Goal: Task Accomplishment & Management: Manage account settings

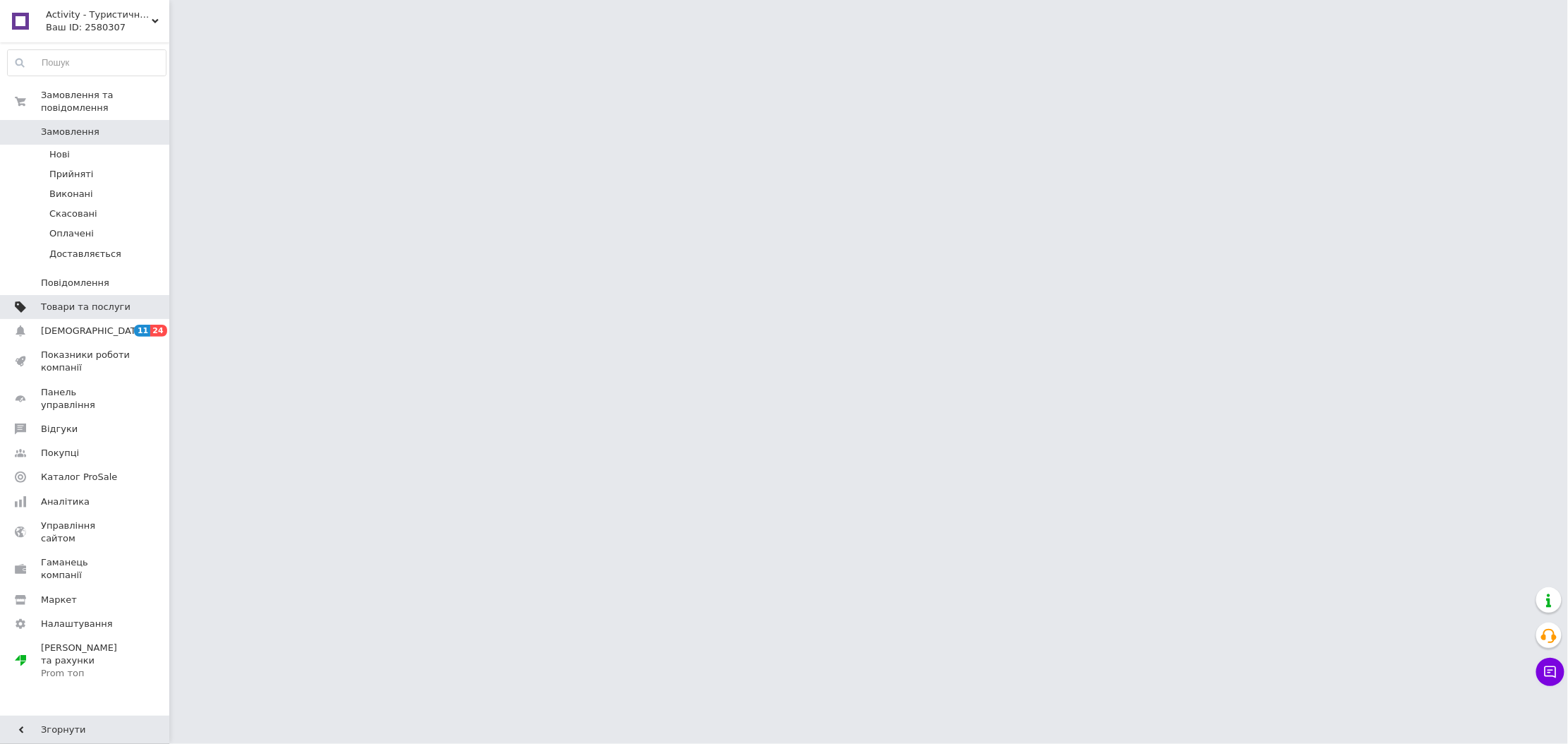
click at [133, 301] on span at bounding box center [150, 307] width 39 height 13
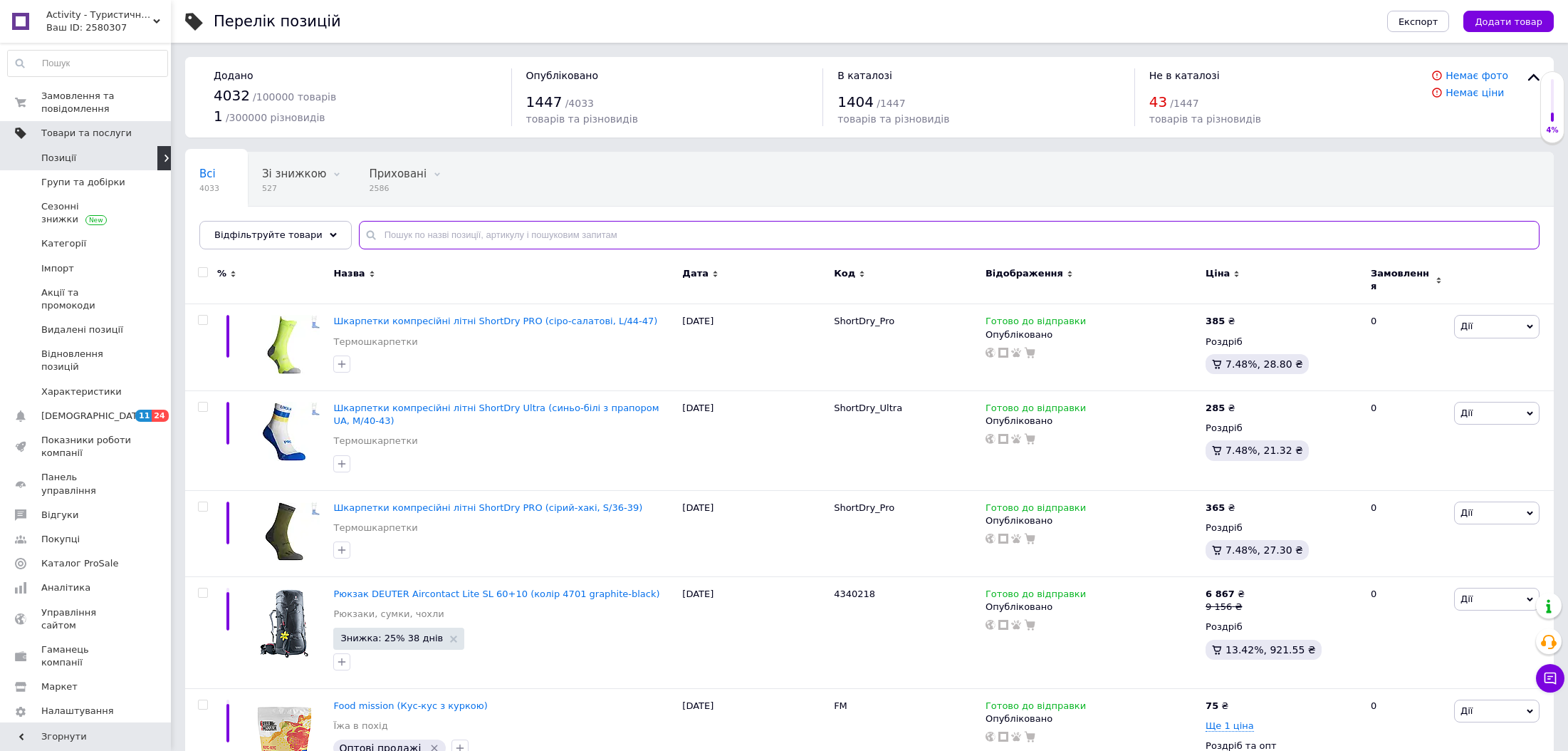
click at [468, 230] on input "text" at bounding box center [949, 235] width 1181 height 29
paste input "Lifeventure кухоль Flip-Top Thermal Mug"
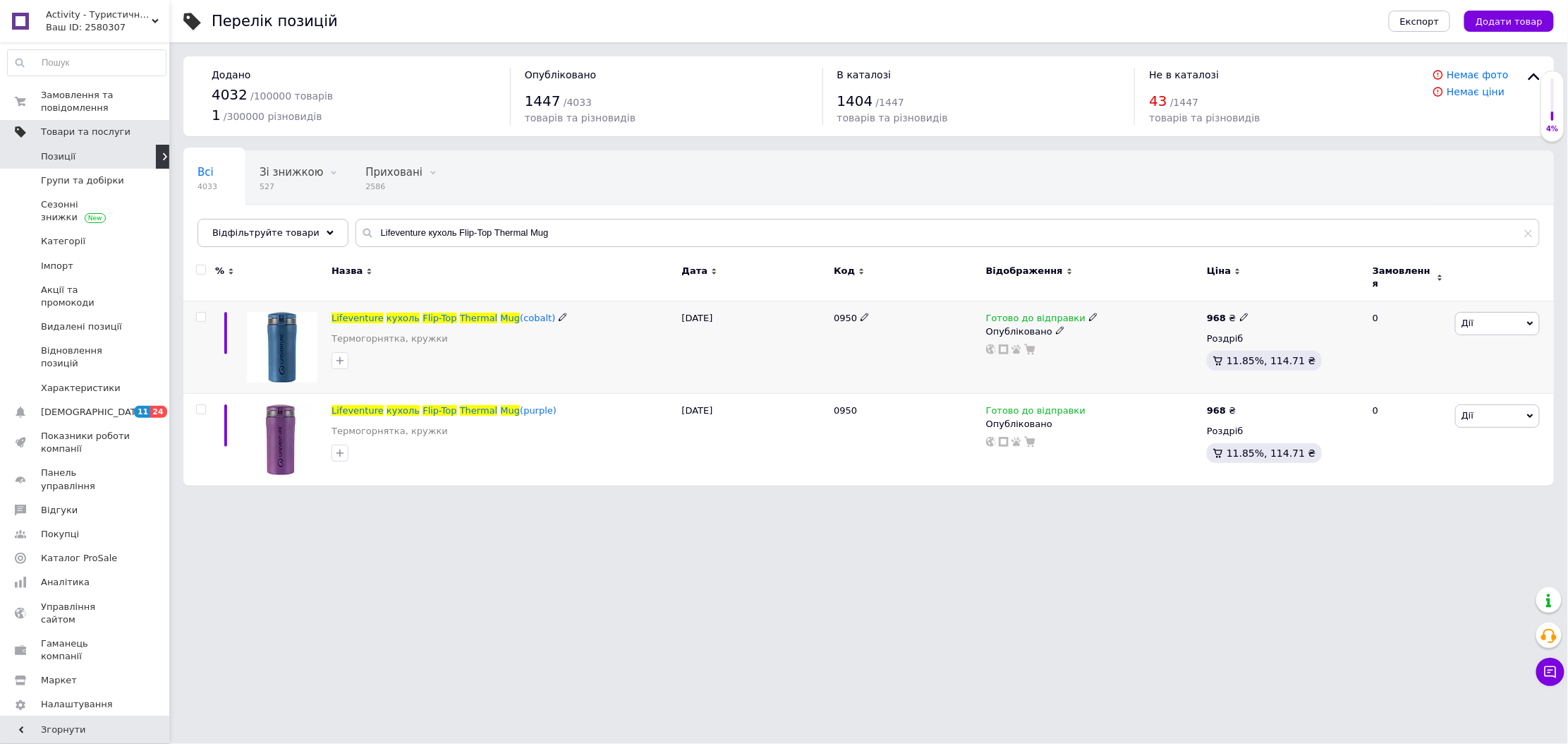
click at [1090, 313] on use at bounding box center [1093, 317] width 8 height 8
click at [1116, 352] on li "Немає в наявності" at bounding box center [1166, 361] width 134 height 20
click at [1056, 326] on icon at bounding box center [1061, 331] width 9 height 9
click at [1039, 354] on li "Прихований" at bounding box center [1090, 358] width 219 height 20
click at [510, 223] on input "Lifeventure кухоль Flip-Top Thermal Mug" at bounding box center [947, 233] width 1185 height 28
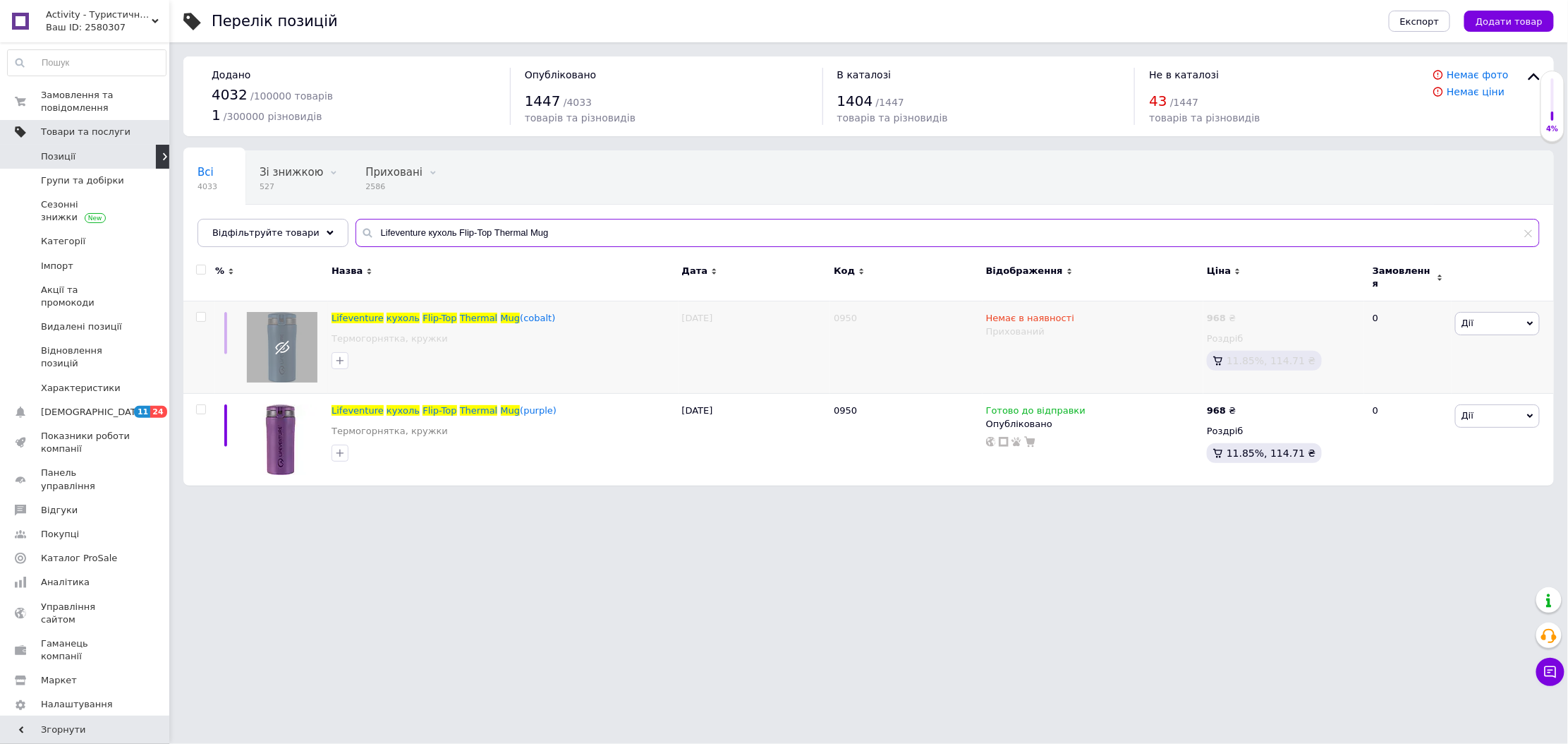
click at [510, 223] on input "Lifeventure кухоль Flip-Top Thermal Mug" at bounding box center [947, 233] width 1185 height 28
paste input "Шкарпетки трекінгові демісезонні,"Middle"зелені"
click at [552, 228] on div "Всі 4033 Зі знижкою 527 Видалити Редагувати Приховані 2586 Видалити Редагувати …" at bounding box center [868, 318] width 1371 height 335
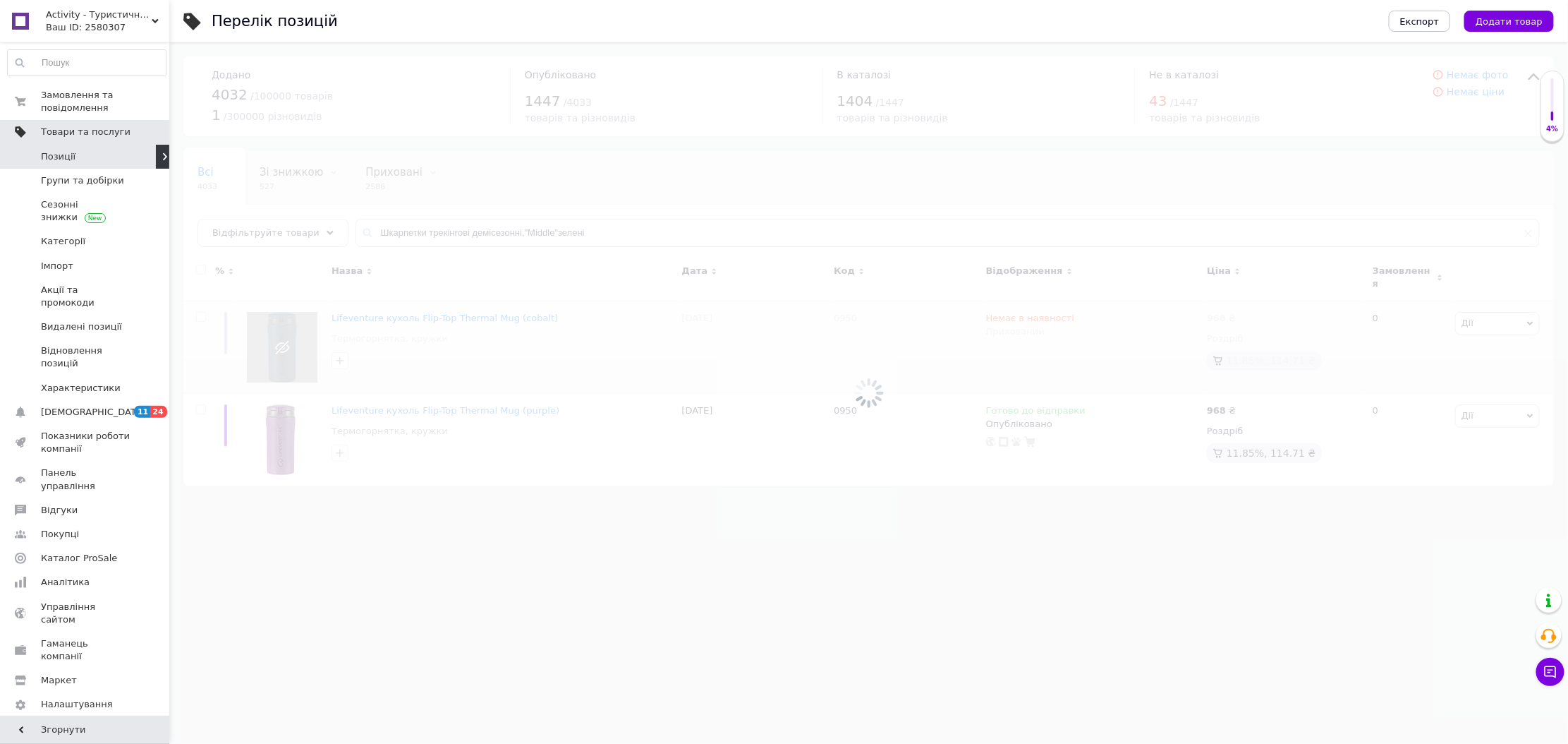
click at [552, 228] on div at bounding box center [869, 392] width 1399 height 701
click at [561, 231] on div at bounding box center [869, 392] width 1399 height 701
click at [561, 231] on input "Шкарпетки трекінгові демісезонні,"Middle"зелені" at bounding box center [947, 233] width 1185 height 28
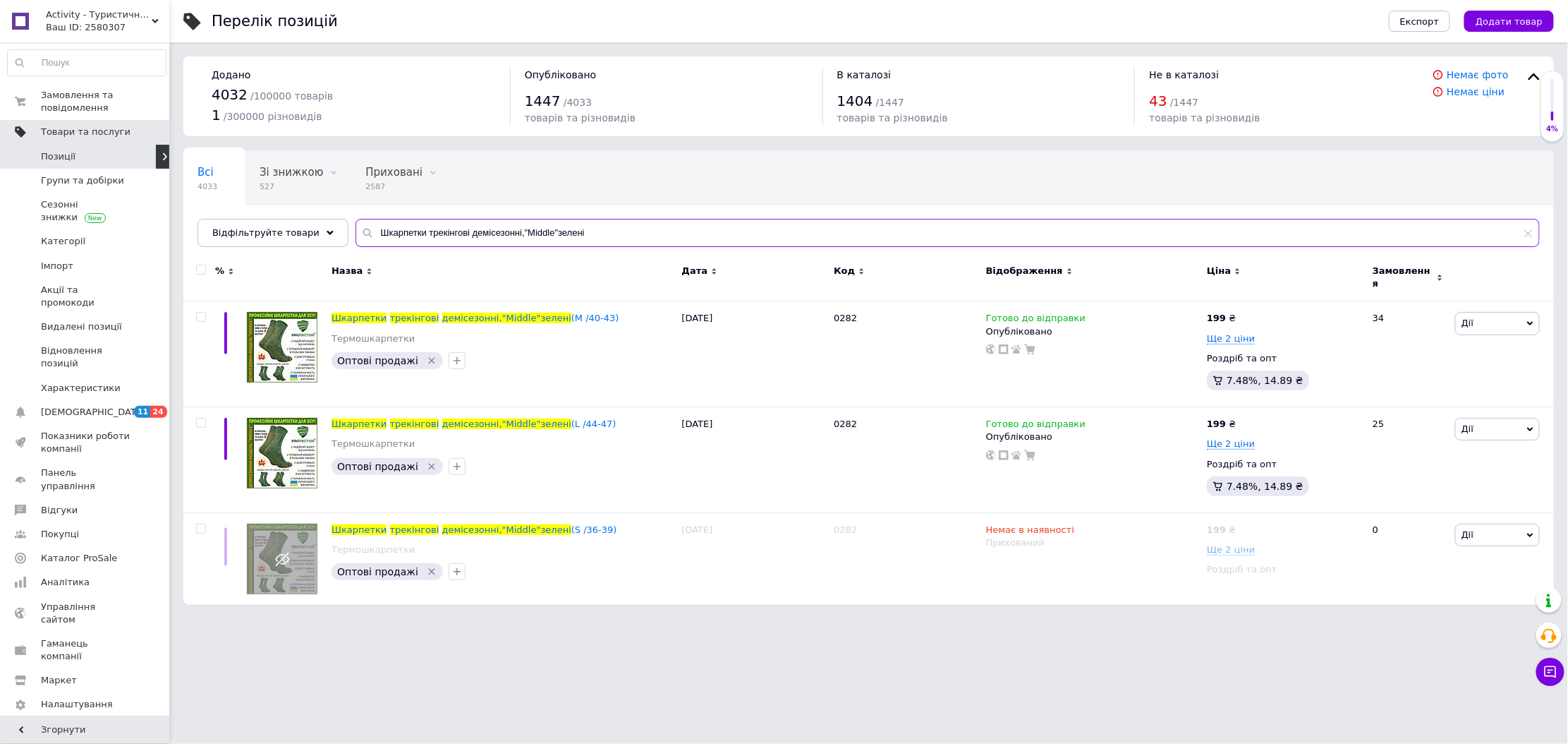
click at [561, 231] on input "Шкарпетки трекінгові демісезонні,"Middle"зелені" at bounding box center [947, 233] width 1185 height 28
click at [549, 236] on input "Шкарпетки трекінгові демісезонні,"Middle"зелені" at bounding box center [947, 233] width 1185 height 28
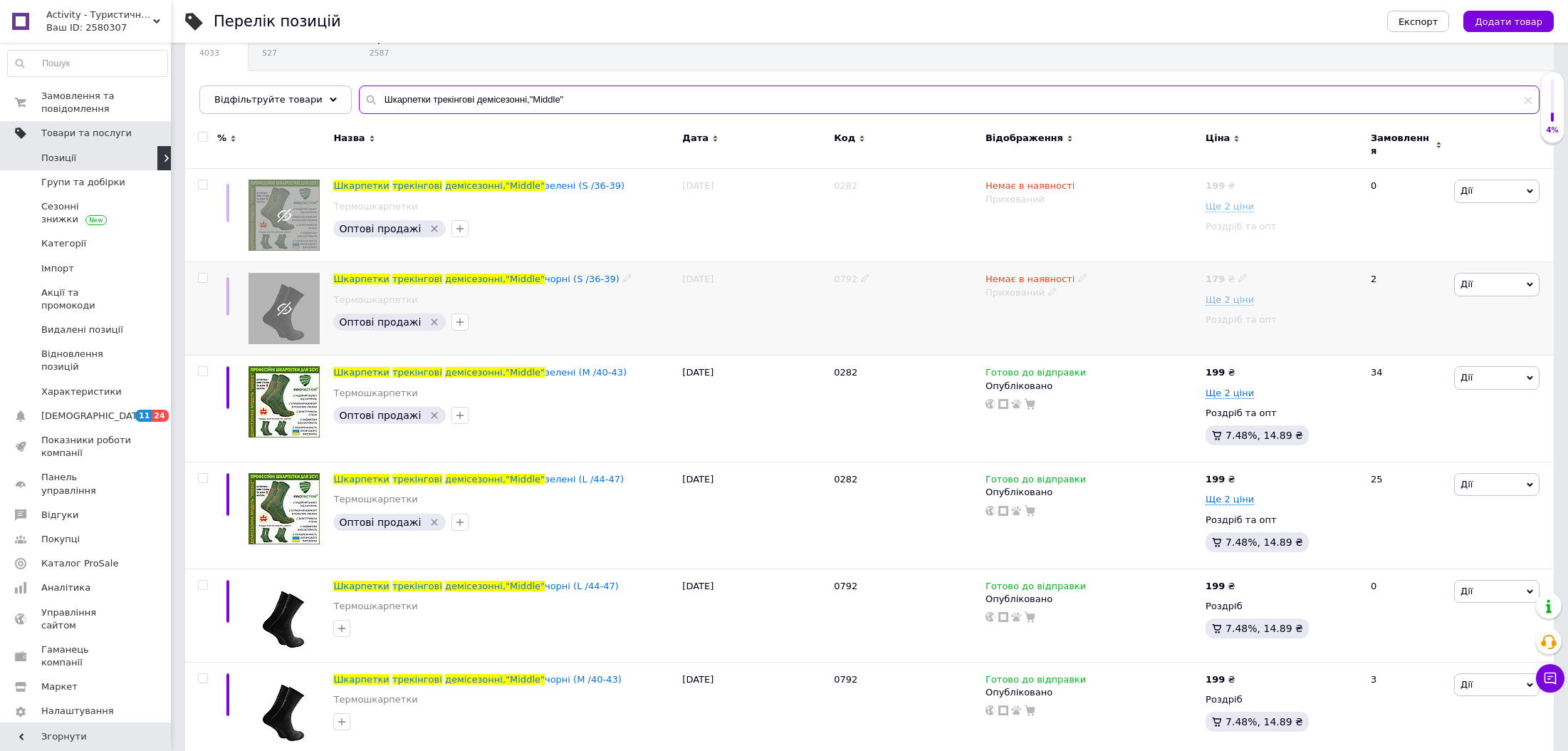
scroll to position [145, 0]
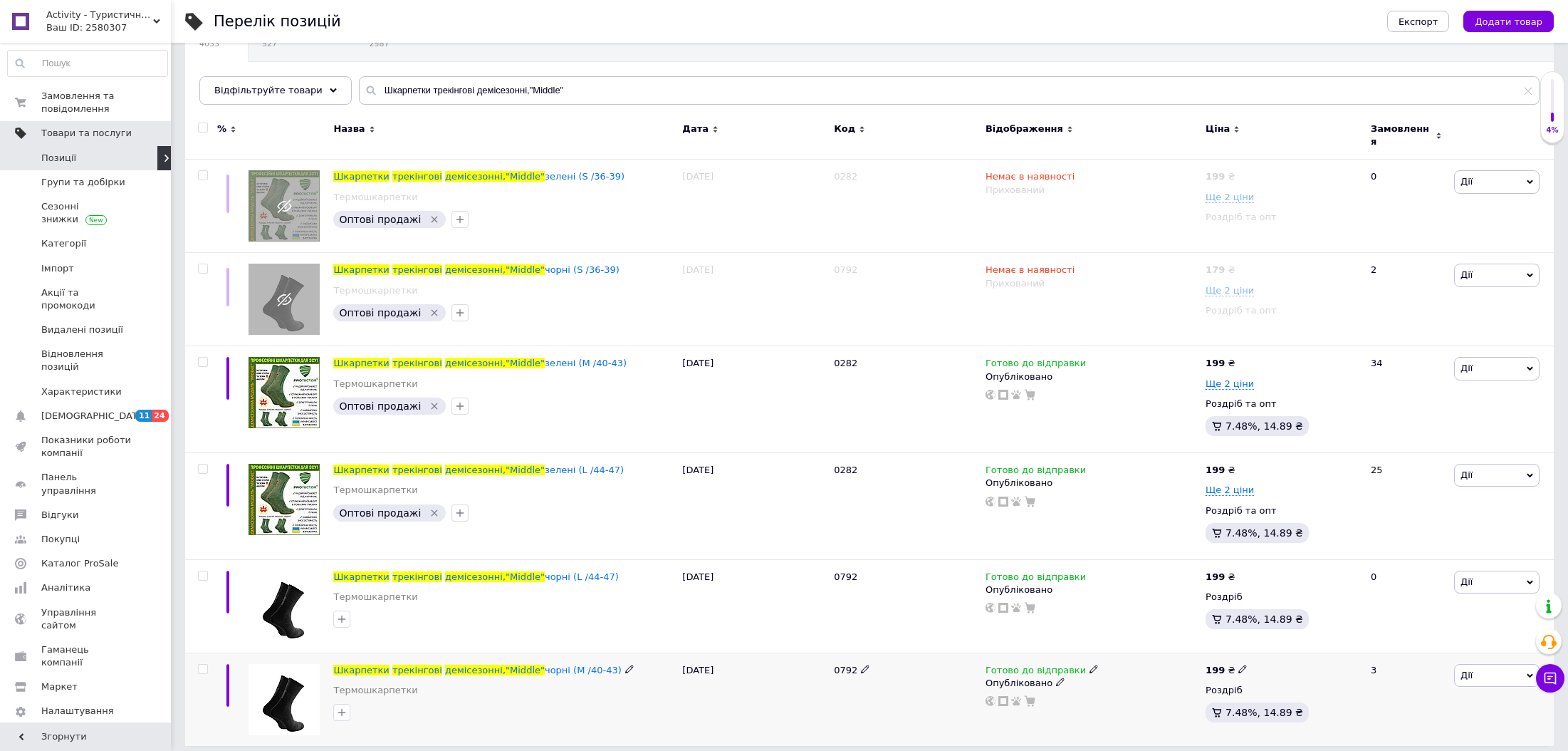
click at [1089, 665] on icon at bounding box center [1094, 669] width 9 height 9
drag, startPoint x: 1151, startPoint y: 696, endPoint x: 1023, endPoint y: 662, distance: 132.4
click at [1148, 704] on li "Немає в наявності" at bounding box center [1167, 714] width 135 height 20
click at [1056, 678] on icon at bounding box center [1060, 682] width 9 height 9
click at [1002, 700] on li "Прихований" at bounding box center [1089, 710] width 218 height 20
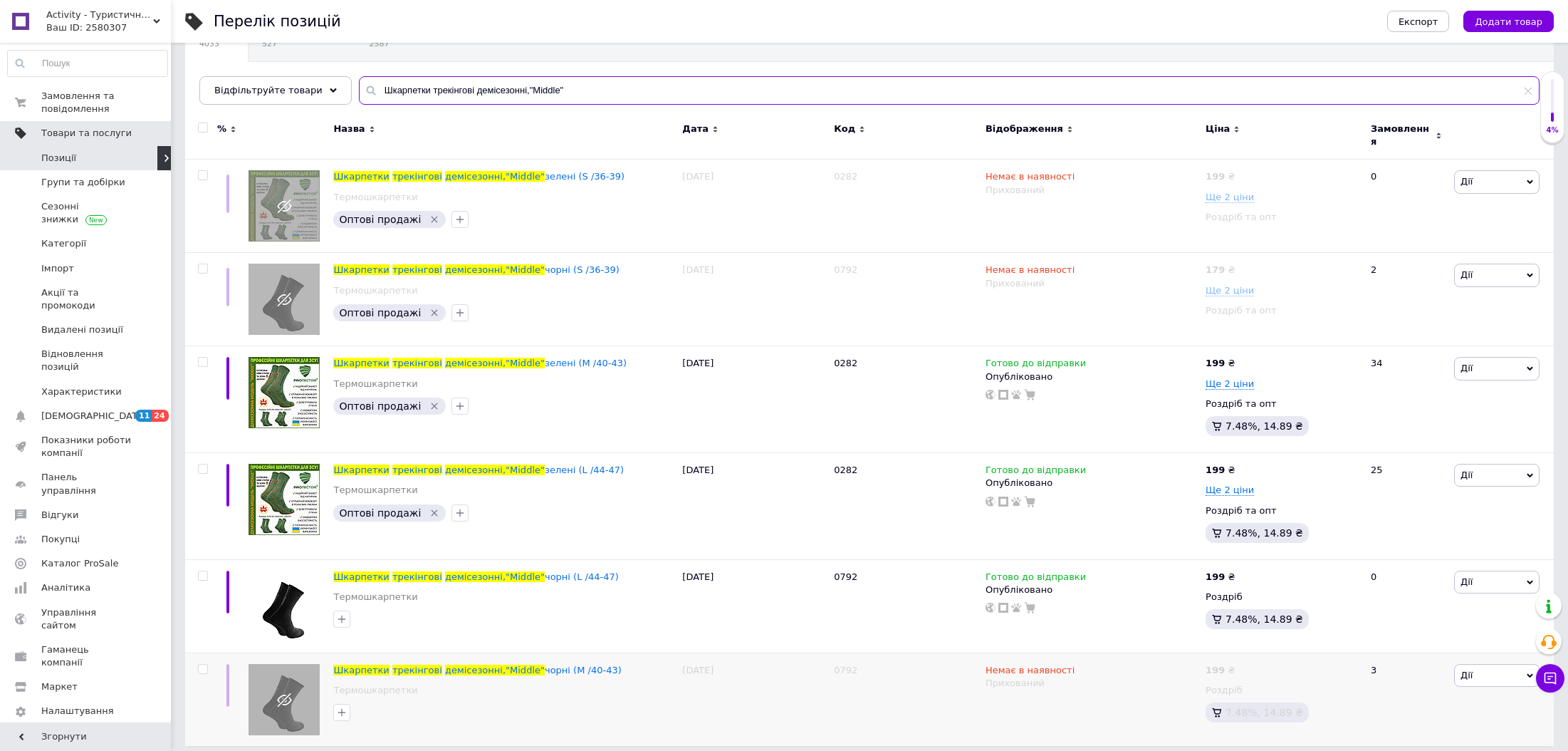
click at [519, 100] on input "Шкарпетки трекінгові демісезонні,"Middle"" at bounding box center [949, 90] width 1181 height 29
click at [519, 99] on input "Шкарпетки трекінгові демісезонні,"Middle"" at bounding box center [949, 90] width 1181 height 29
paste input "TE Рюкзак КАРПАТІЯ SOFT"
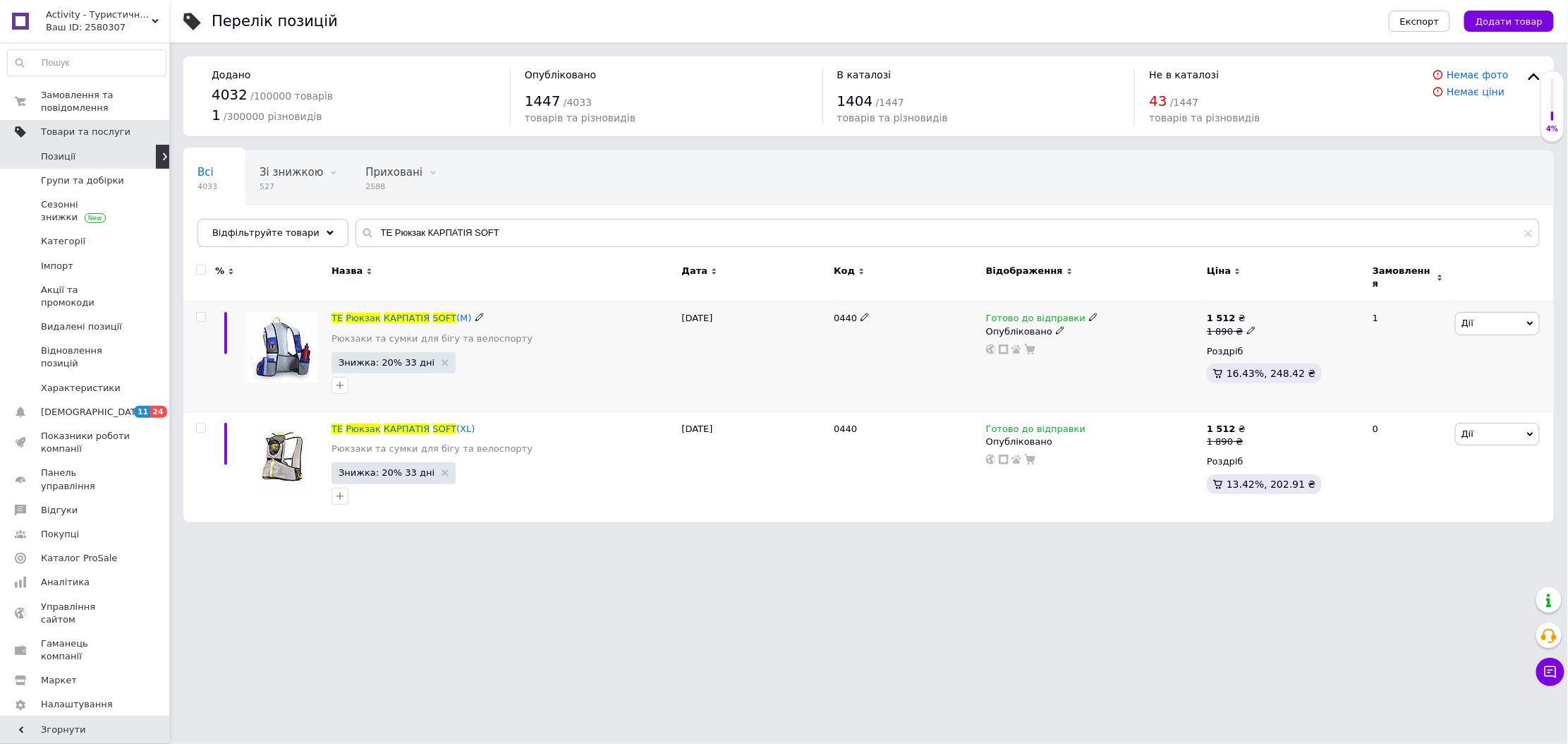
click at [1090, 313] on icon at bounding box center [1094, 317] width 9 height 9
drag, startPoint x: 1113, startPoint y: 344, endPoint x: 1074, endPoint y: 341, distance: 39.1
click at [1112, 352] on li "Немає в наявності" at bounding box center [1166, 361] width 134 height 20
click at [1048, 326] on div "Опубліковано" at bounding box center [1093, 332] width 214 height 13
click at [1056, 326] on icon at bounding box center [1061, 331] width 9 height 9
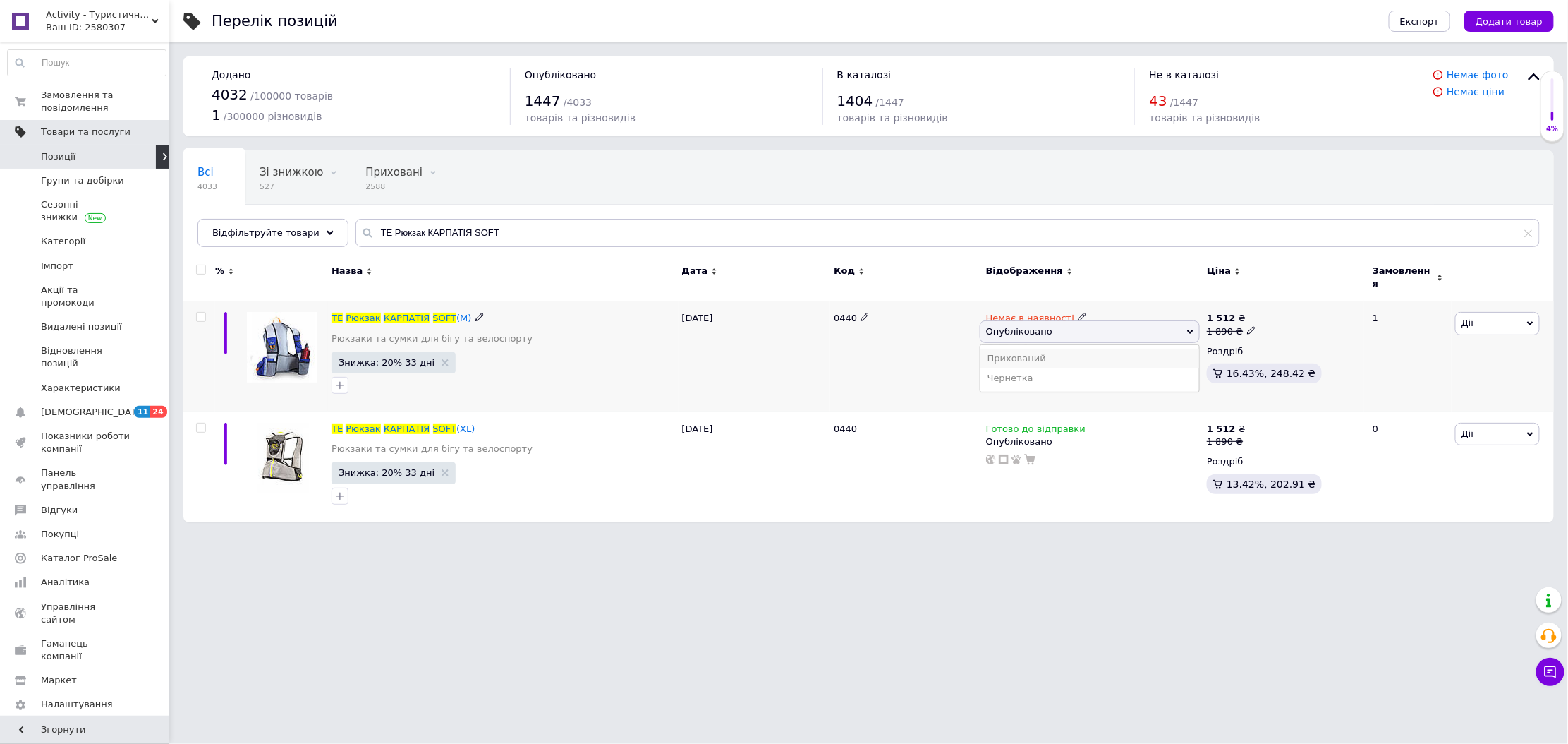
click at [1040, 349] on li "Прихований" at bounding box center [1090, 358] width 219 height 20
click at [441, 359] on icon at bounding box center [445, 363] width 7 height 7
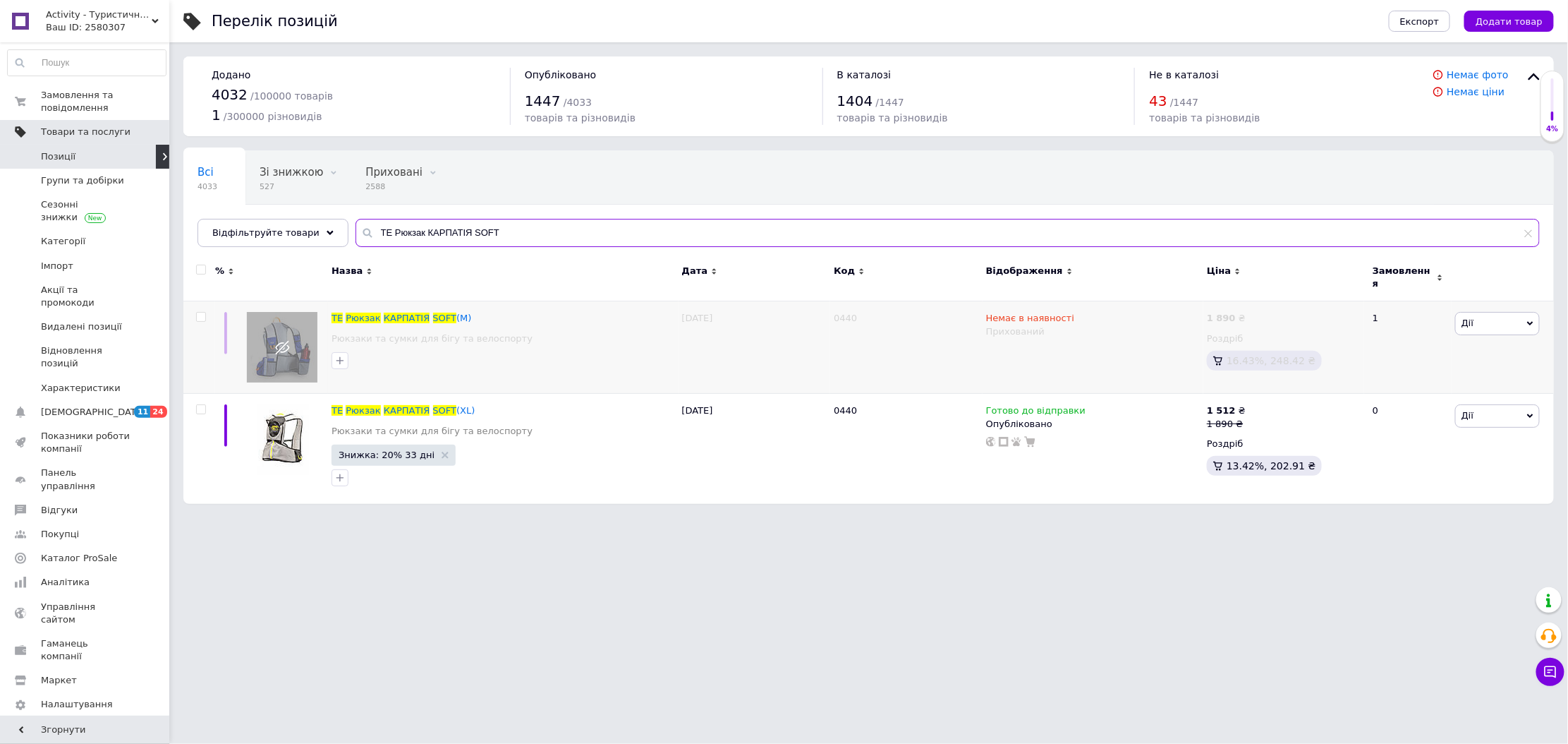
click at [440, 241] on input "TE Рюкзак КАРПАТІЯ SOFT" at bounding box center [947, 233] width 1185 height 28
paste input "Набір туристичного посуду PRIMUS Meal Set"
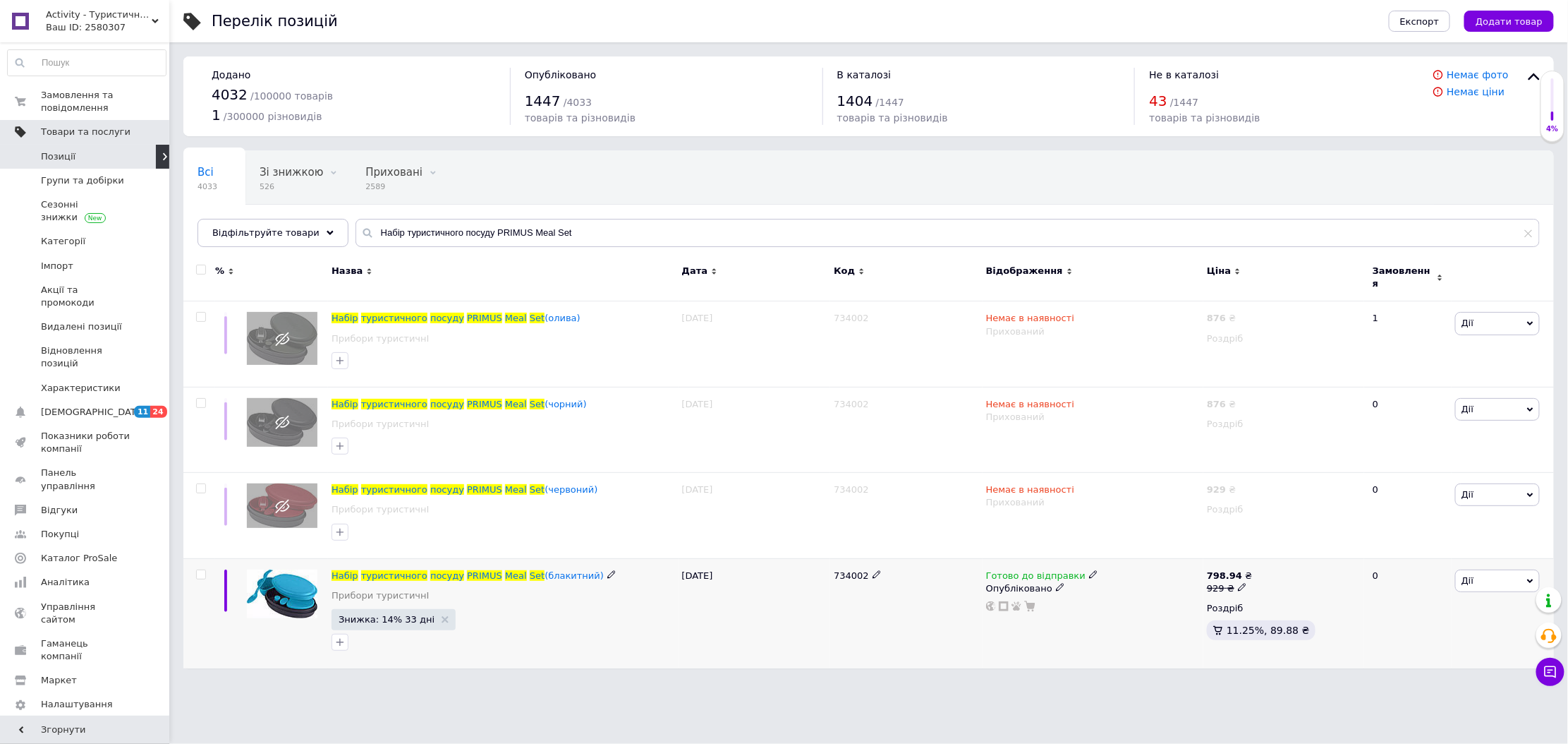
click at [434, 609] on span "Знижка: 14% 33 дні" at bounding box center [393, 619] width 124 height 21
click at [441, 616] on icon at bounding box center [445, 620] width 7 height 7
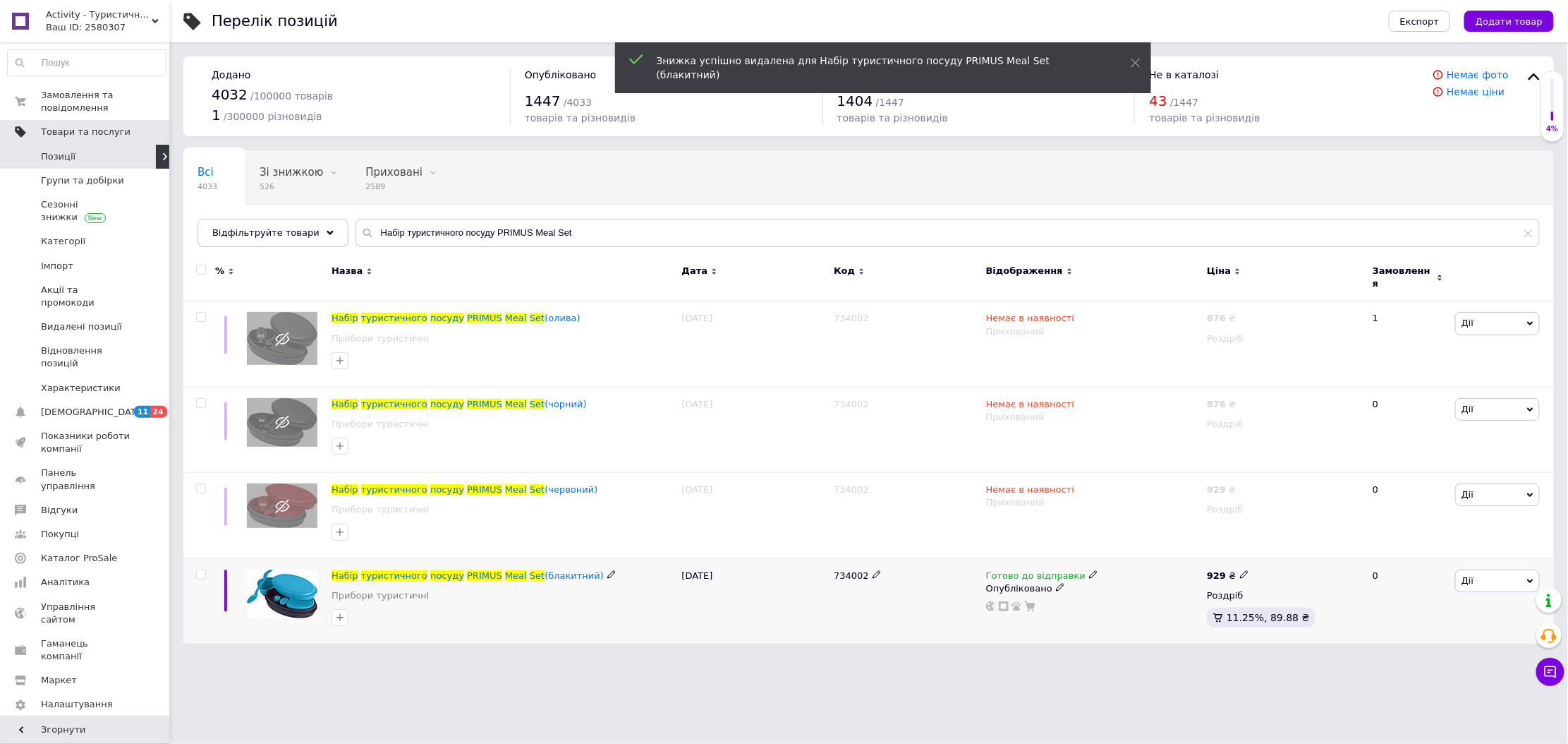
click at [1090, 570] on icon at bounding box center [1094, 574] width 9 height 9
drag, startPoint x: 1118, startPoint y: 595, endPoint x: 1060, endPoint y: 592, distance: 58.1
click at [1113, 608] on li "Немає в наявності" at bounding box center [1166, 618] width 134 height 20
click at [1056, 583] on icon at bounding box center [1061, 587] width 9 height 9
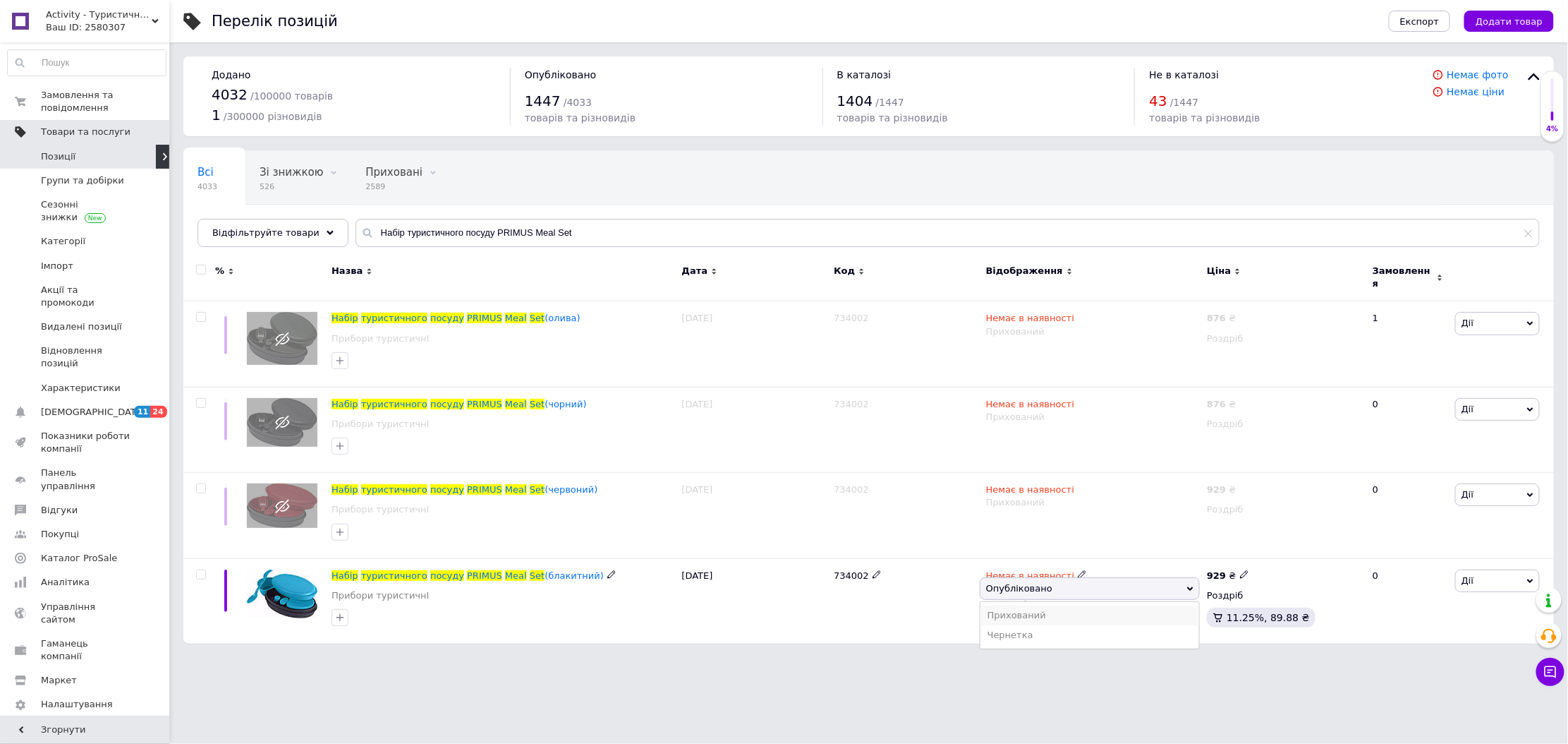
click at [1032, 608] on li "Прихований" at bounding box center [1090, 615] width 219 height 20
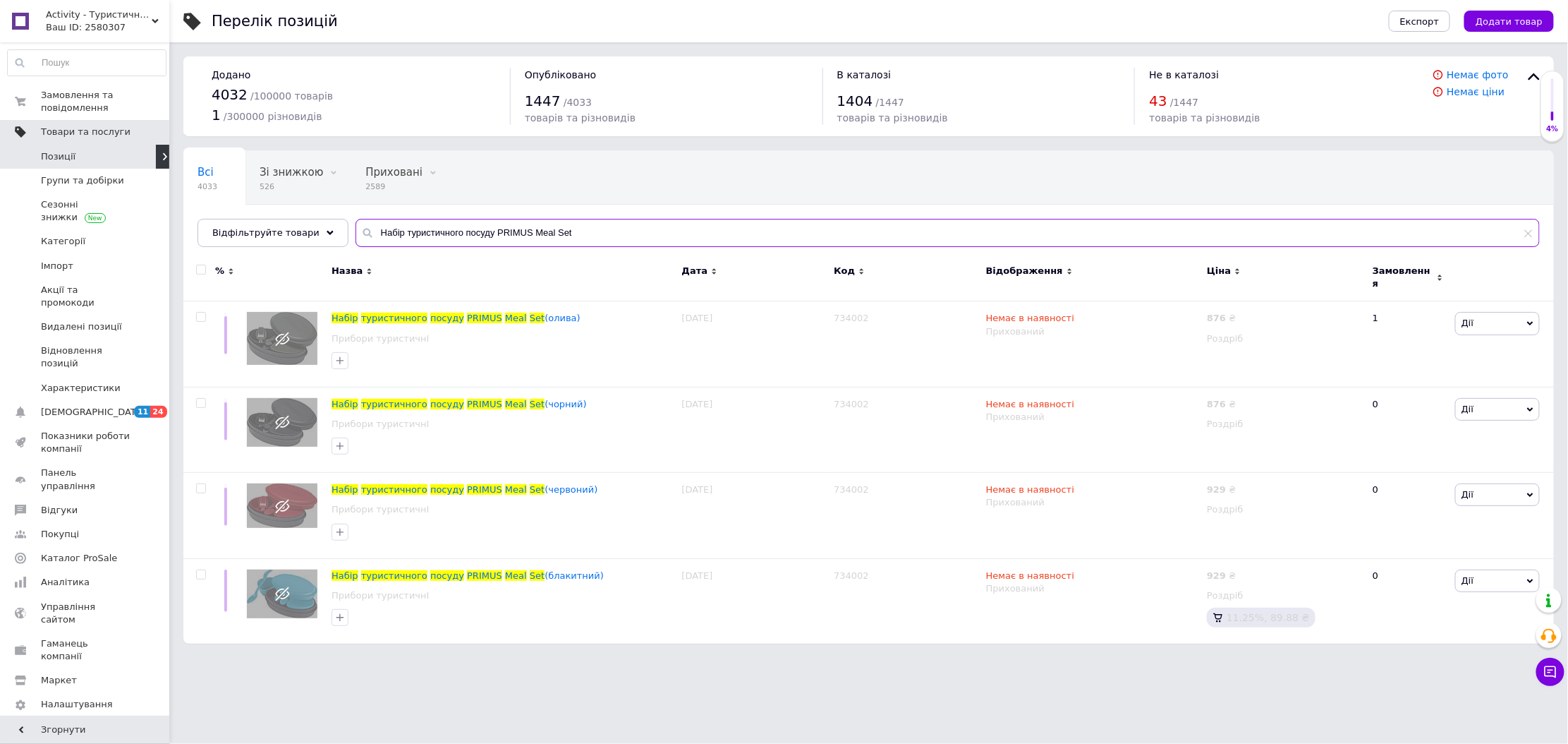
click at [547, 242] on input "Набір туристичного посуду PRIMUS Meal Set" at bounding box center [947, 233] width 1185 height 28
paste input "даптер до газового балону "Adapter""
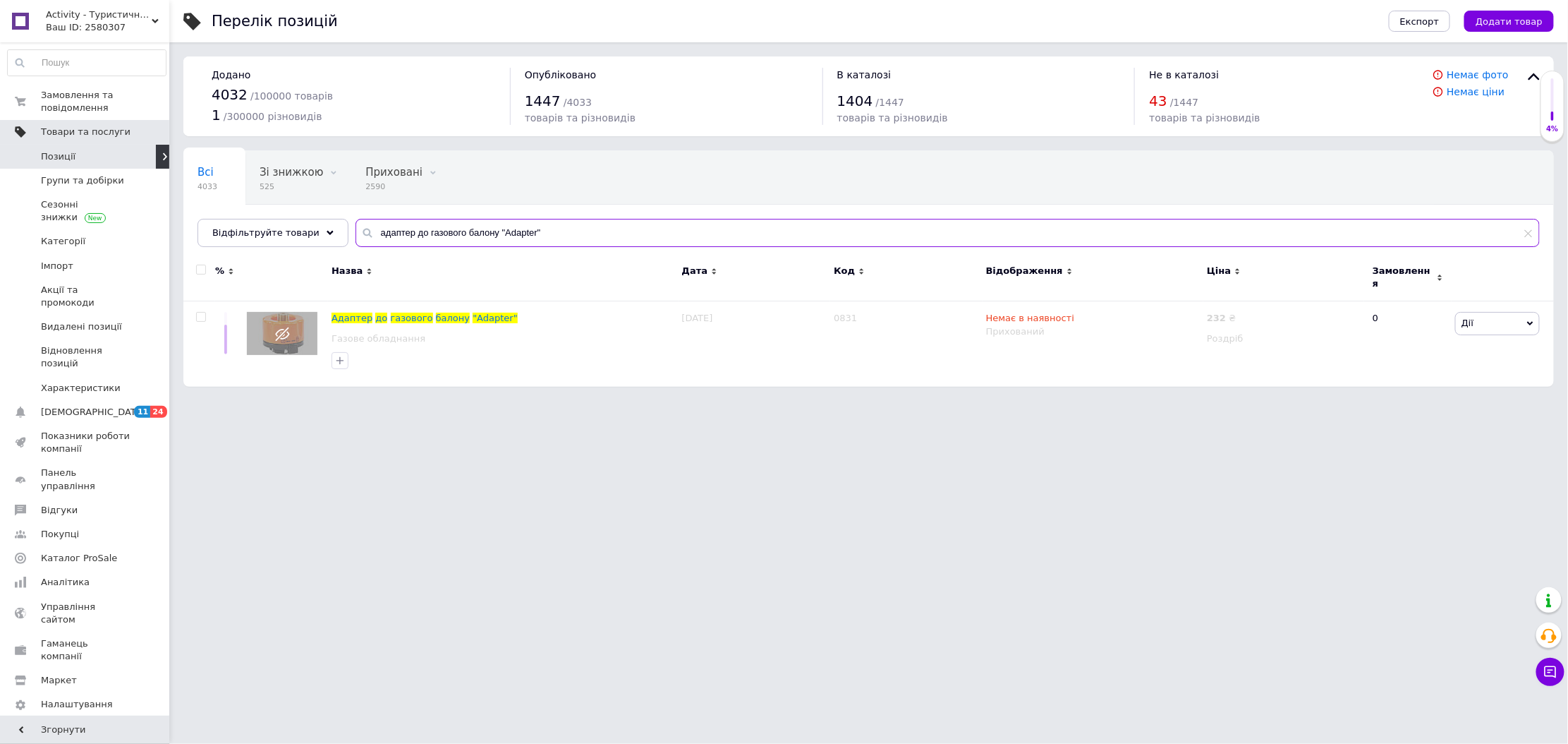
click at [537, 223] on input "адаптер до газового балону "Adapter"" at bounding box center [947, 233] width 1185 height 28
click at [528, 247] on input "адаптер до газового балону "Adapter"" at bounding box center [947, 233] width 1185 height 28
click at [543, 233] on input "адаптер до газового балону "Adapter"" at bounding box center [947, 233] width 1185 height 28
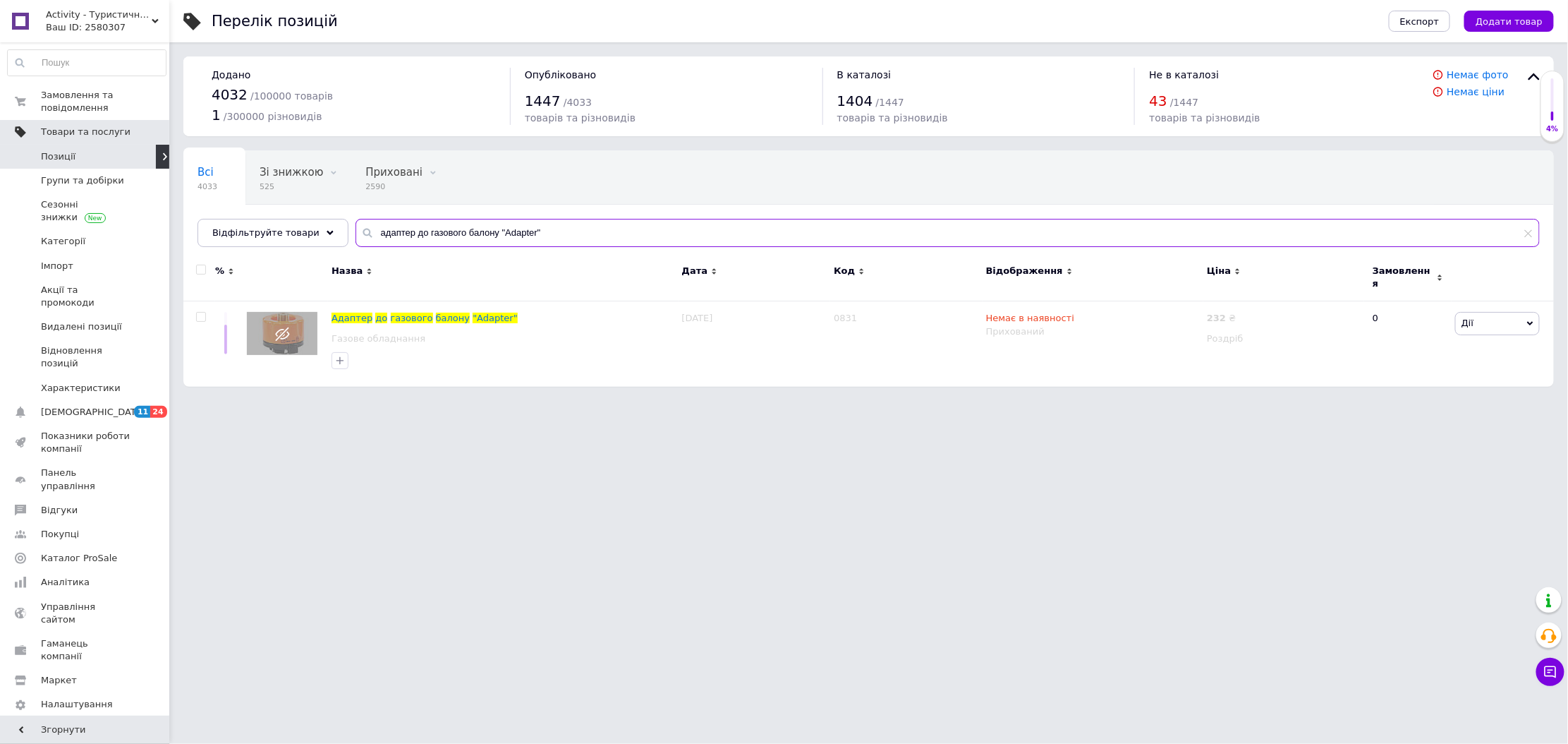
click at [543, 233] on input "адаптер до газового балону "Adapter"" at bounding box center [947, 233] width 1185 height 28
paste input "укавиці гірськолижні Viking Espada Ski"
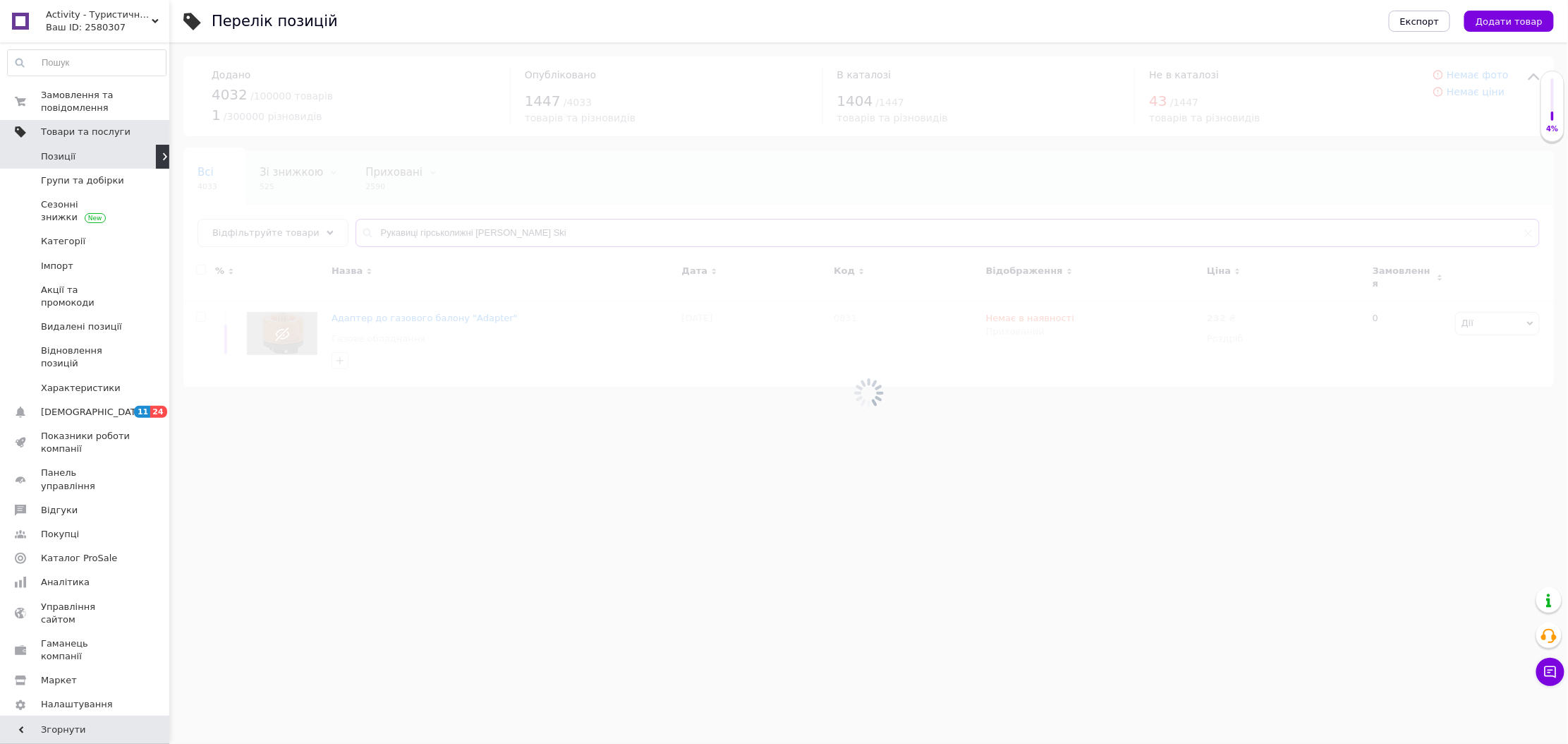
type input "Рукавиці гірськолижні Viking Espada Ski"
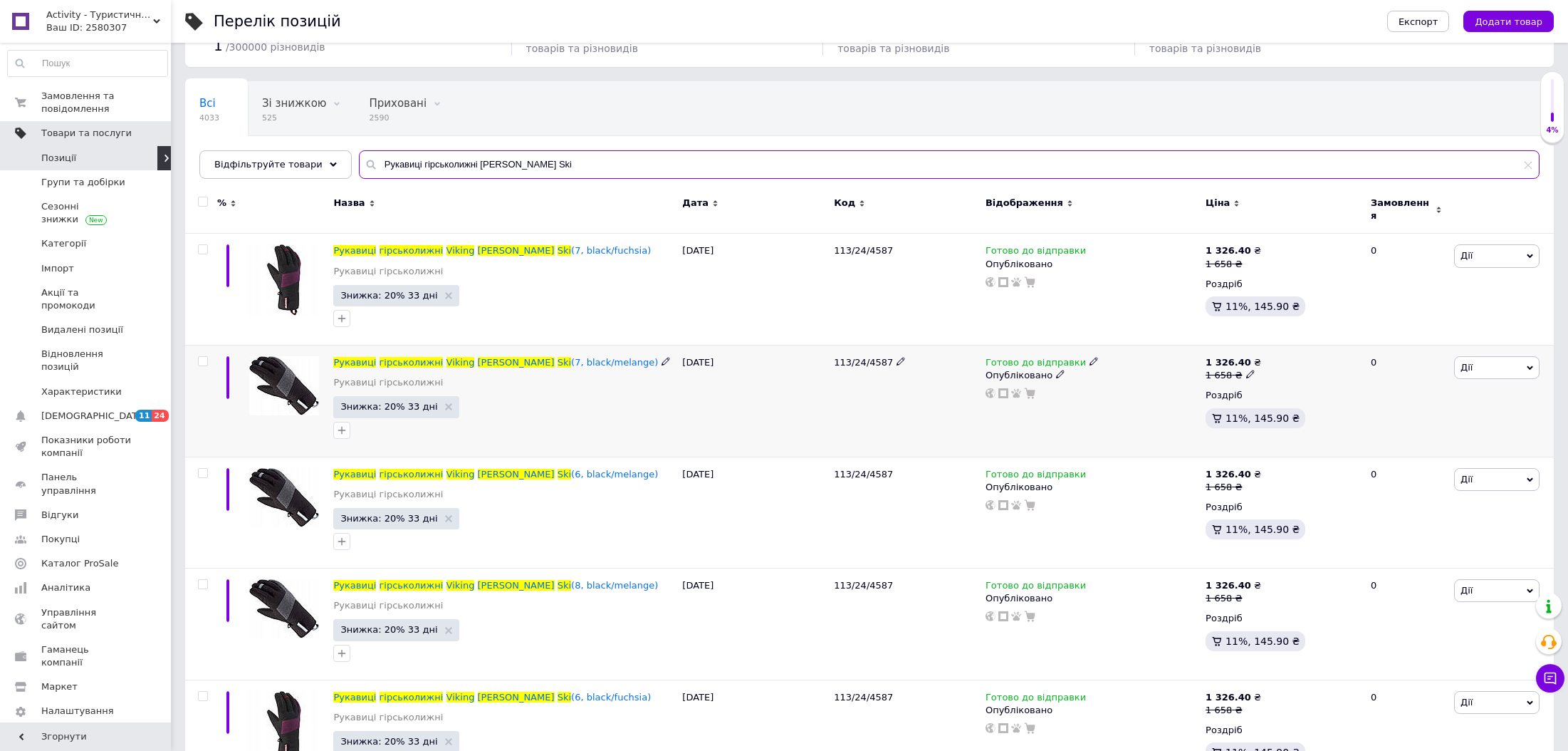
scroll to position [107, 0]
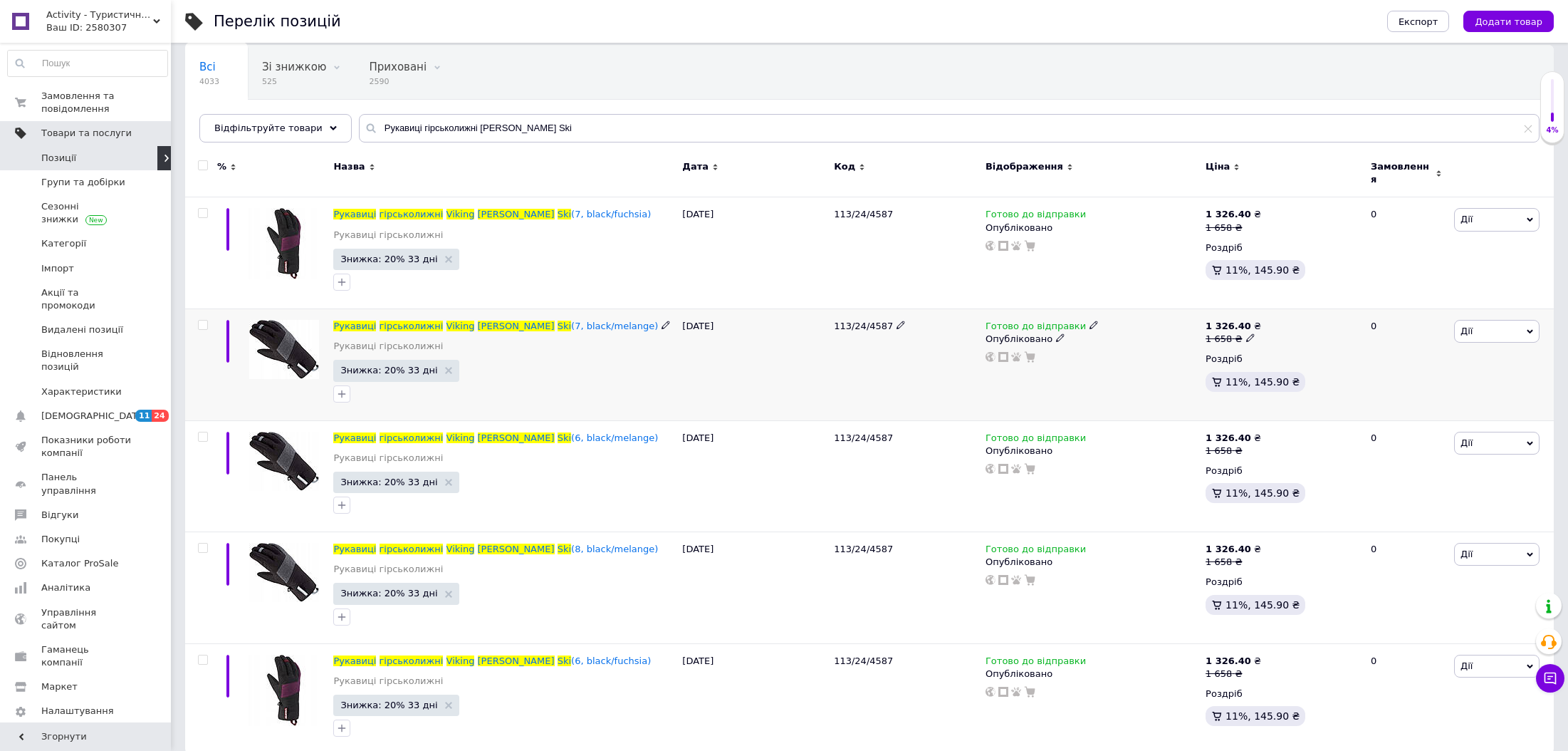
click at [1089, 321] on icon at bounding box center [1094, 325] width 9 height 9
click at [1117, 359] on li "Немає в наявності" at bounding box center [1167, 369] width 135 height 20
click at [445, 367] on icon at bounding box center [449, 370] width 7 height 7
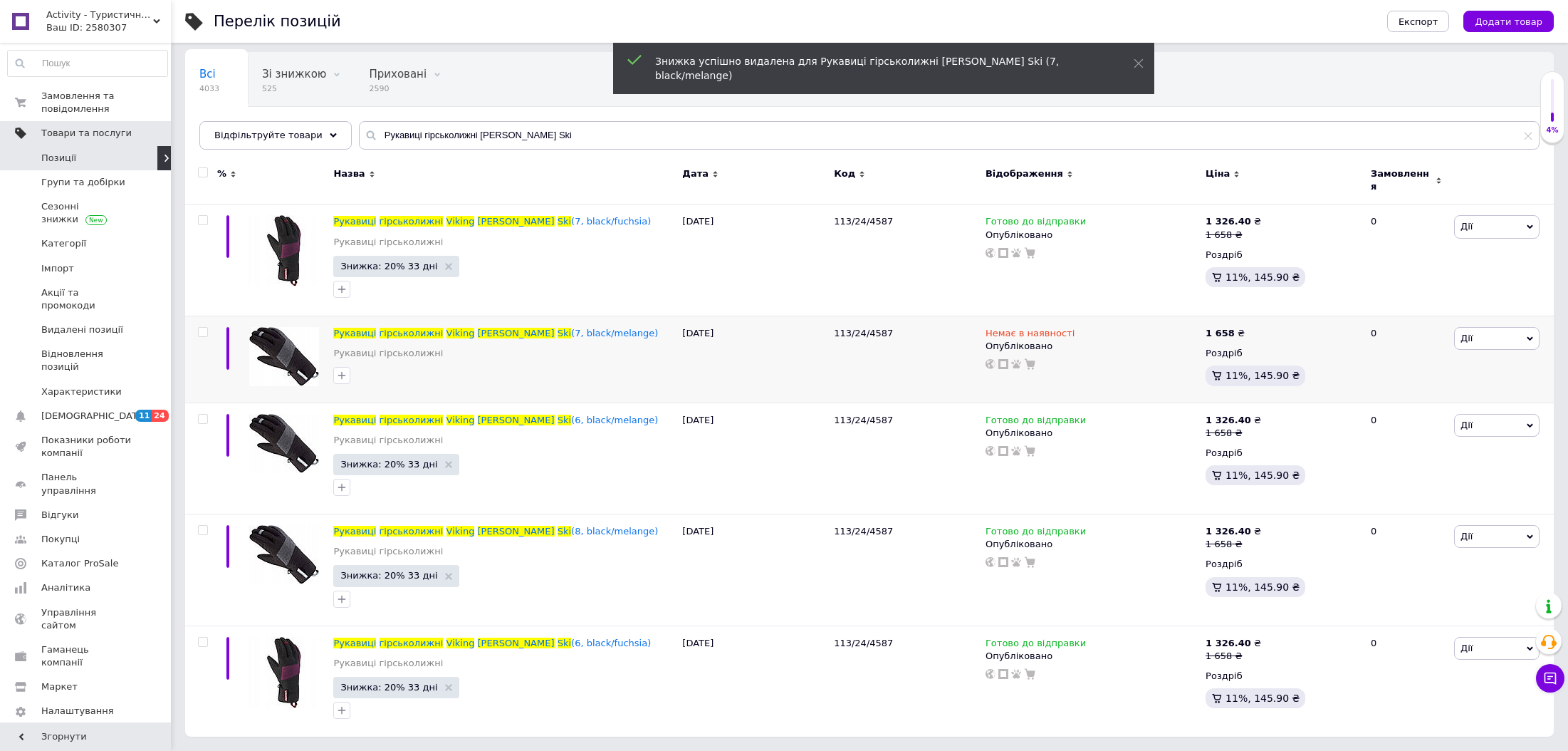
scroll to position [91, 0]
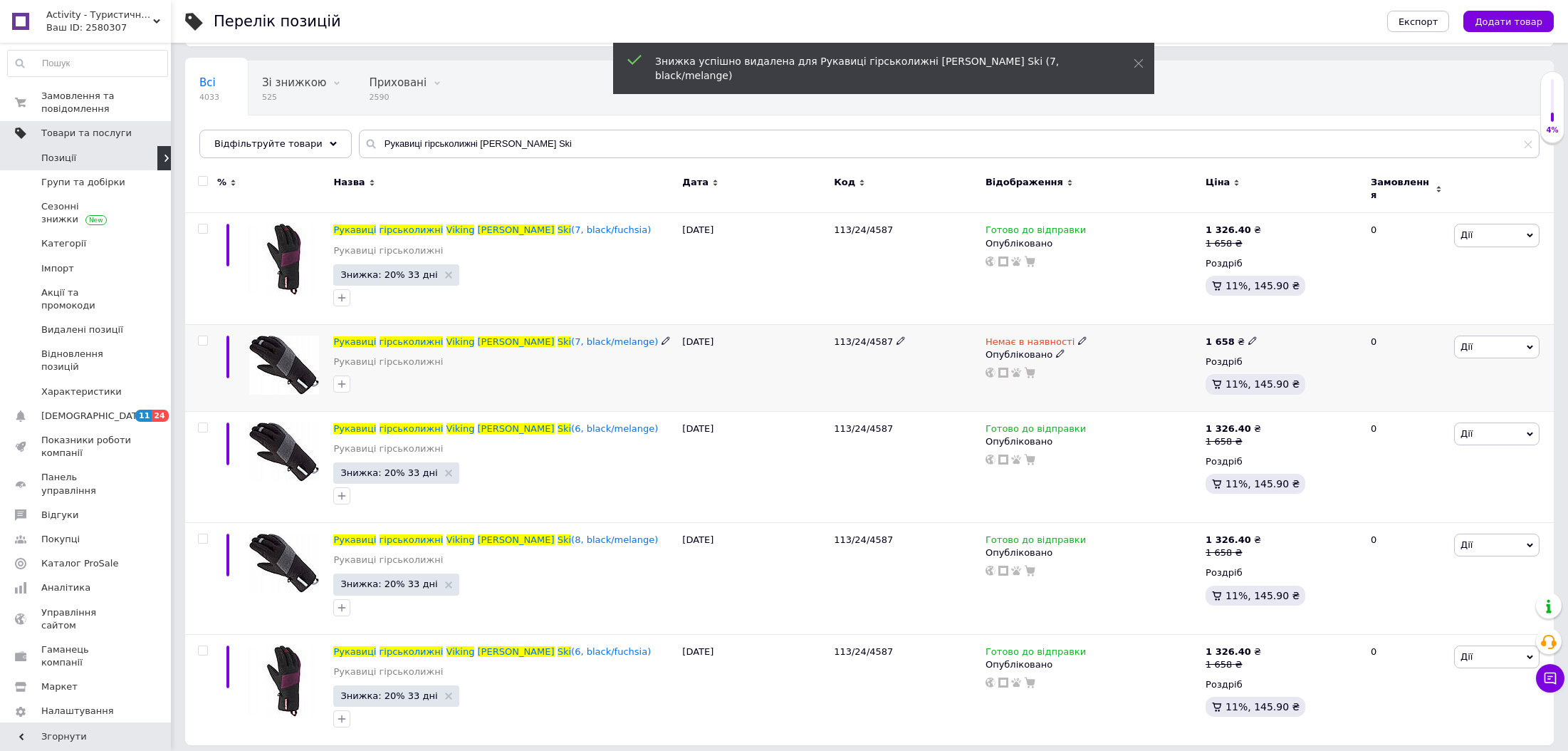
click at [1056, 349] on icon at bounding box center [1060, 354] width 9 height 9
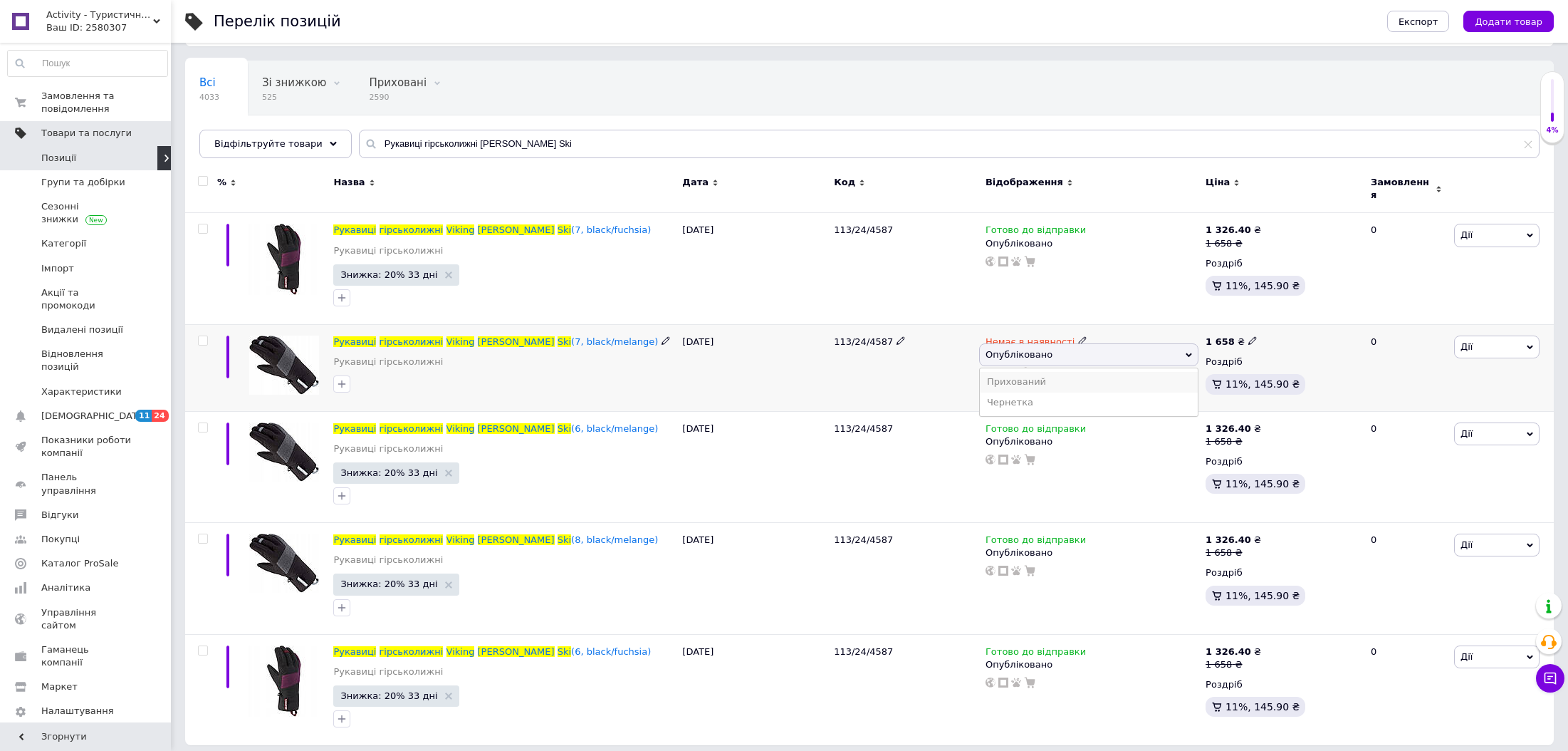
click at [1032, 372] on li "Прихований" at bounding box center [1089, 381] width 218 height 20
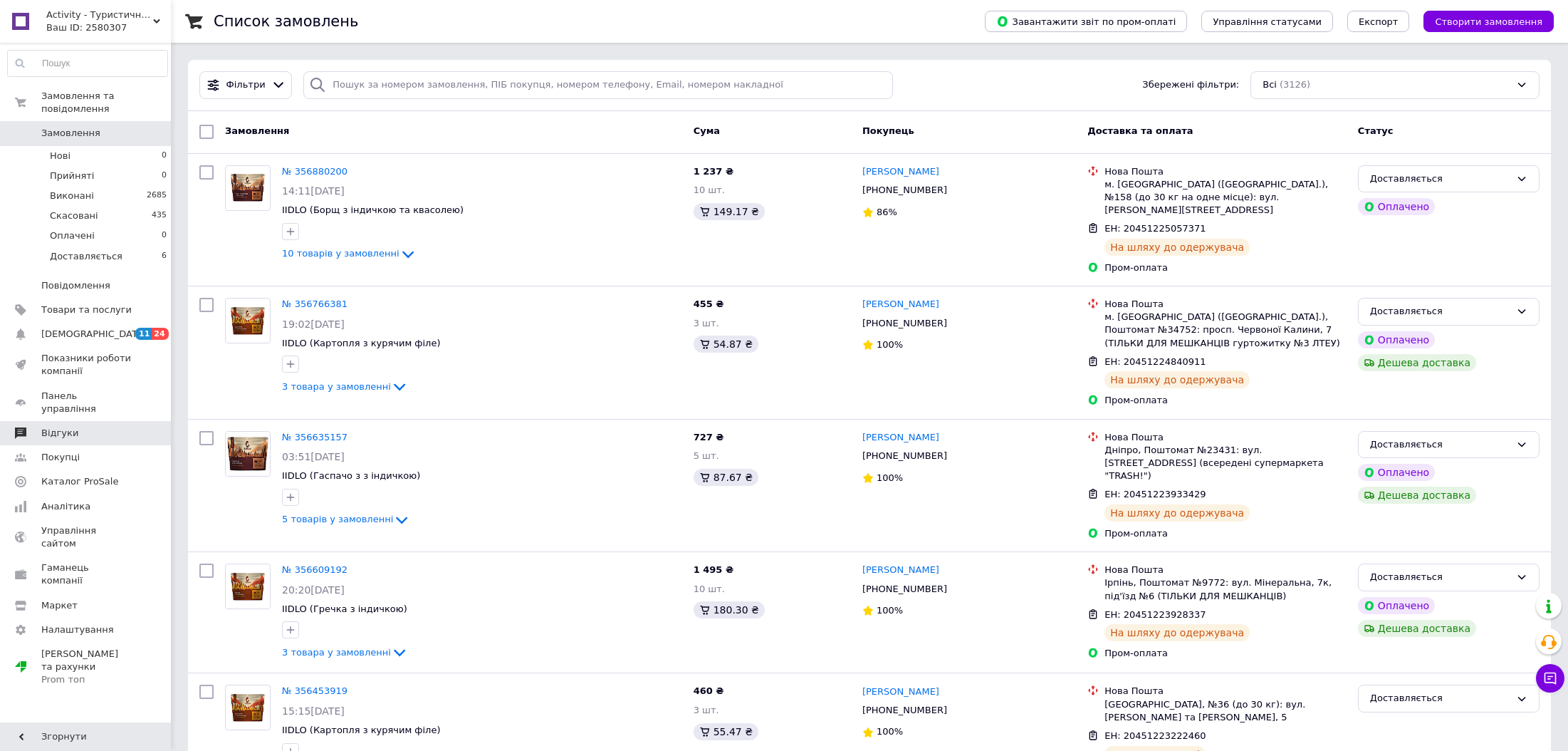
click at [97, 427] on span "Відгуки" at bounding box center [86, 433] width 91 height 13
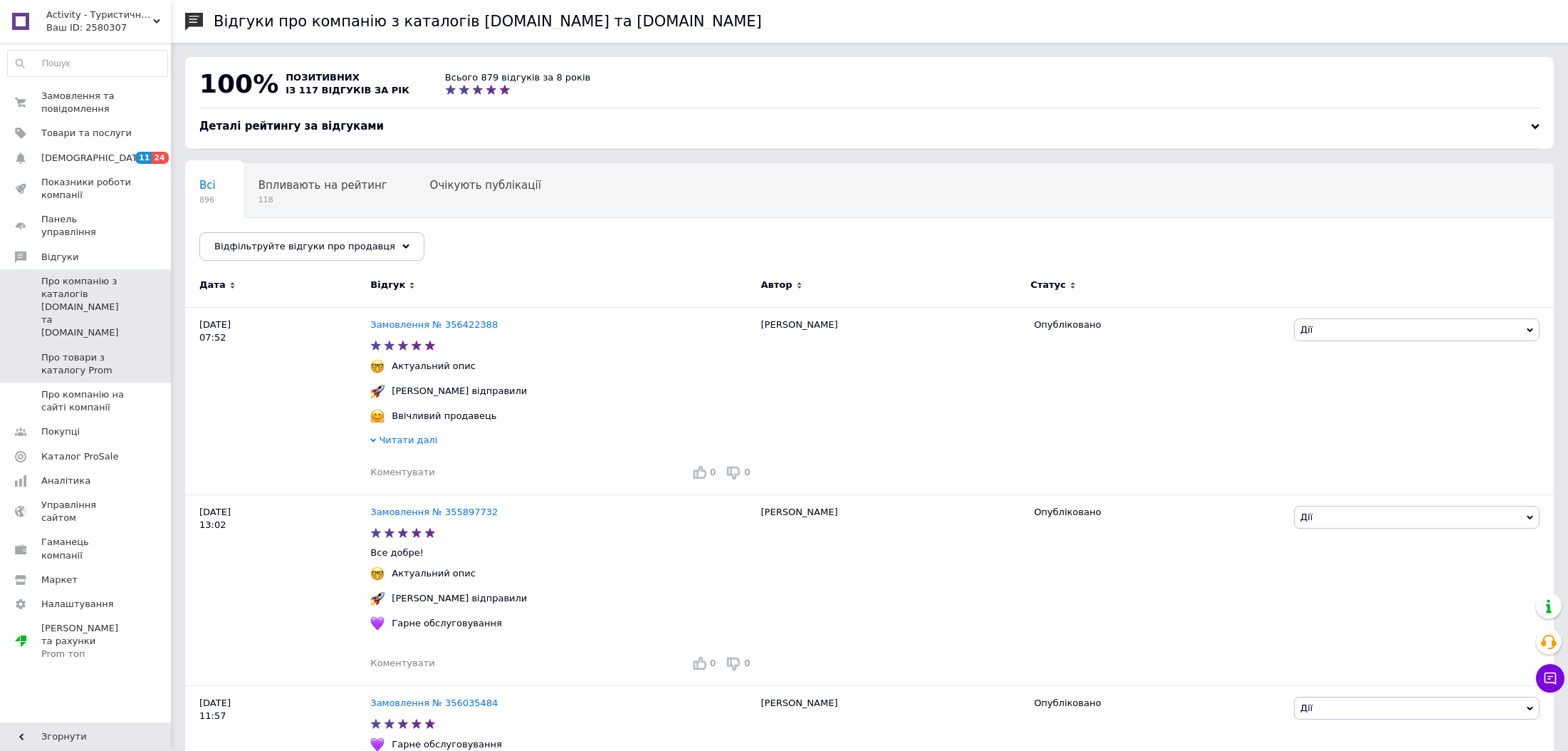
click at [87, 351] on span "Про товари з каталогу Prom" at bounding box center [86, 364] width 91 height 26
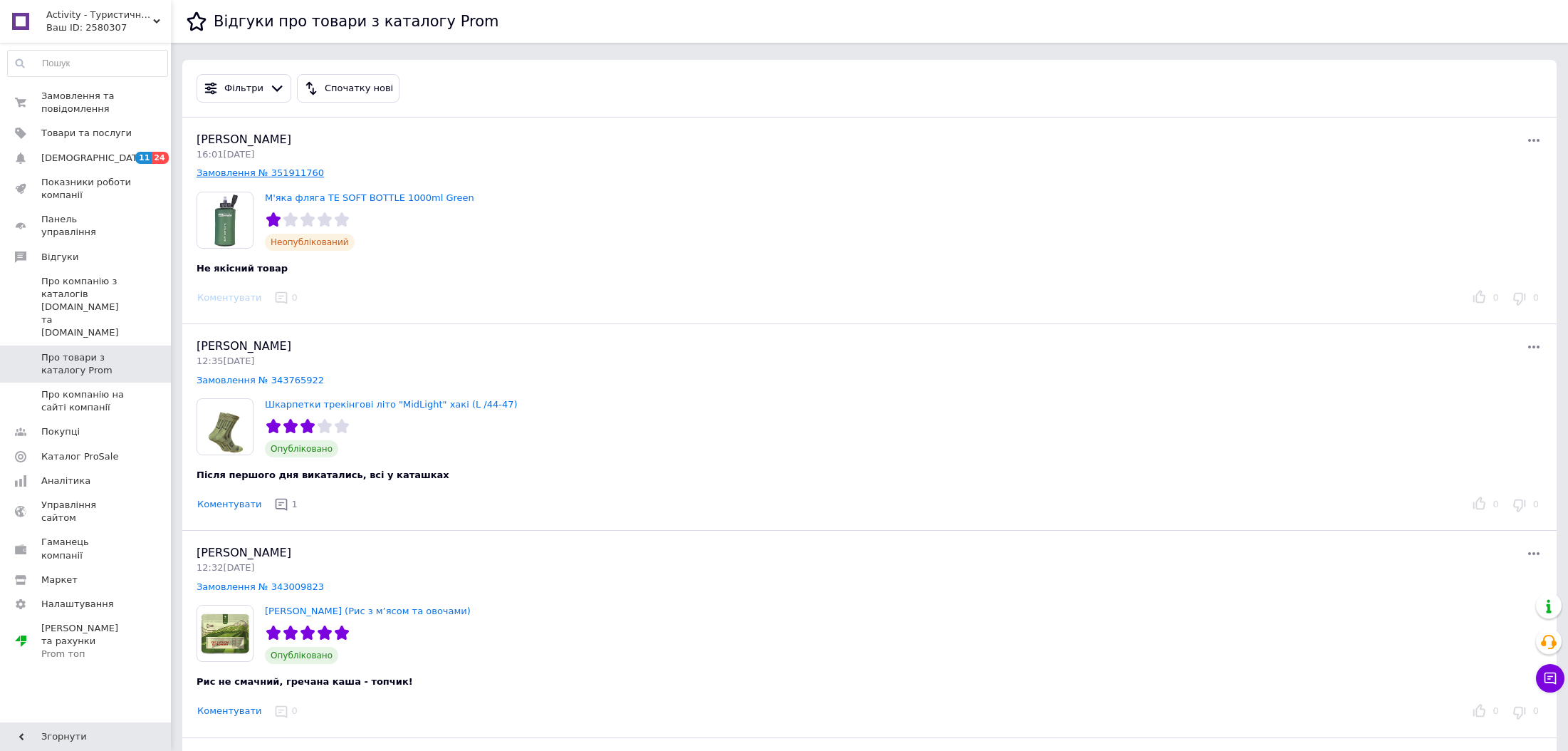
click at [297, 173] on link "Замовлення № 351911760" at bounding box center [260, 173] width 127 height 11
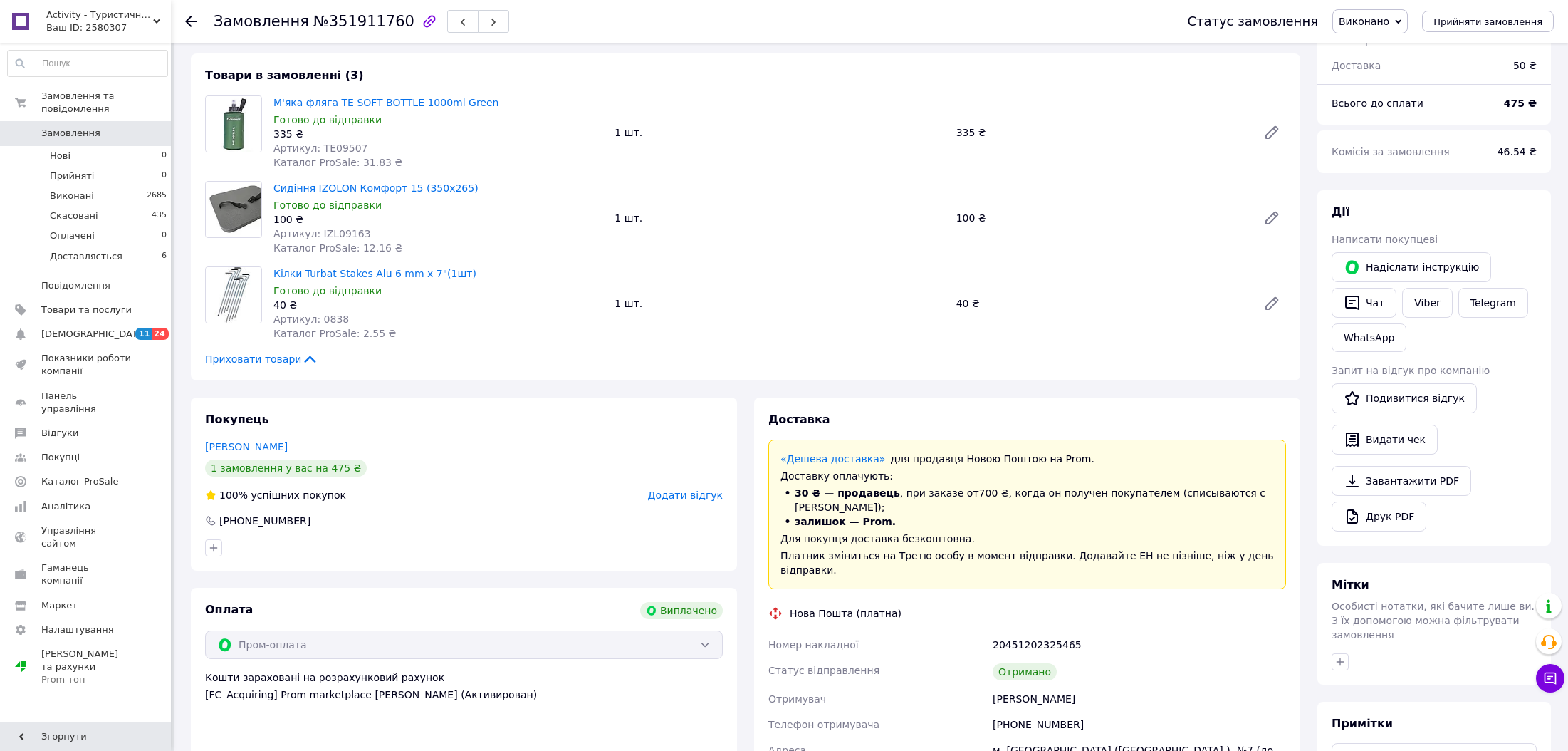
scroll to position [107, 0]
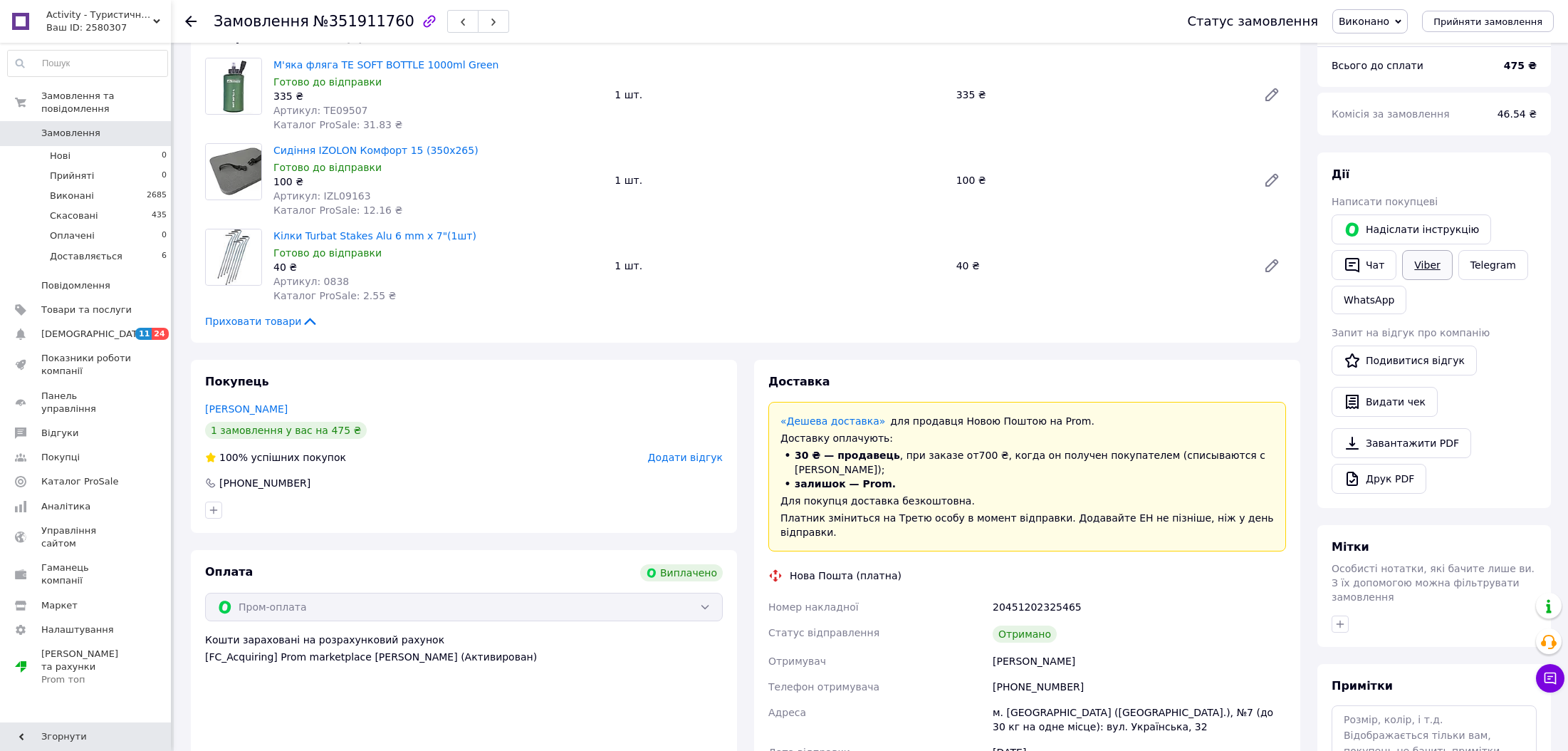
click at [1434, 264] on link "Viber" at bounding box center [1427, 265] width 50 height 30
click at [77, 421] on link "Відгуки" at bounding box center [87, 433] width 175 height 24
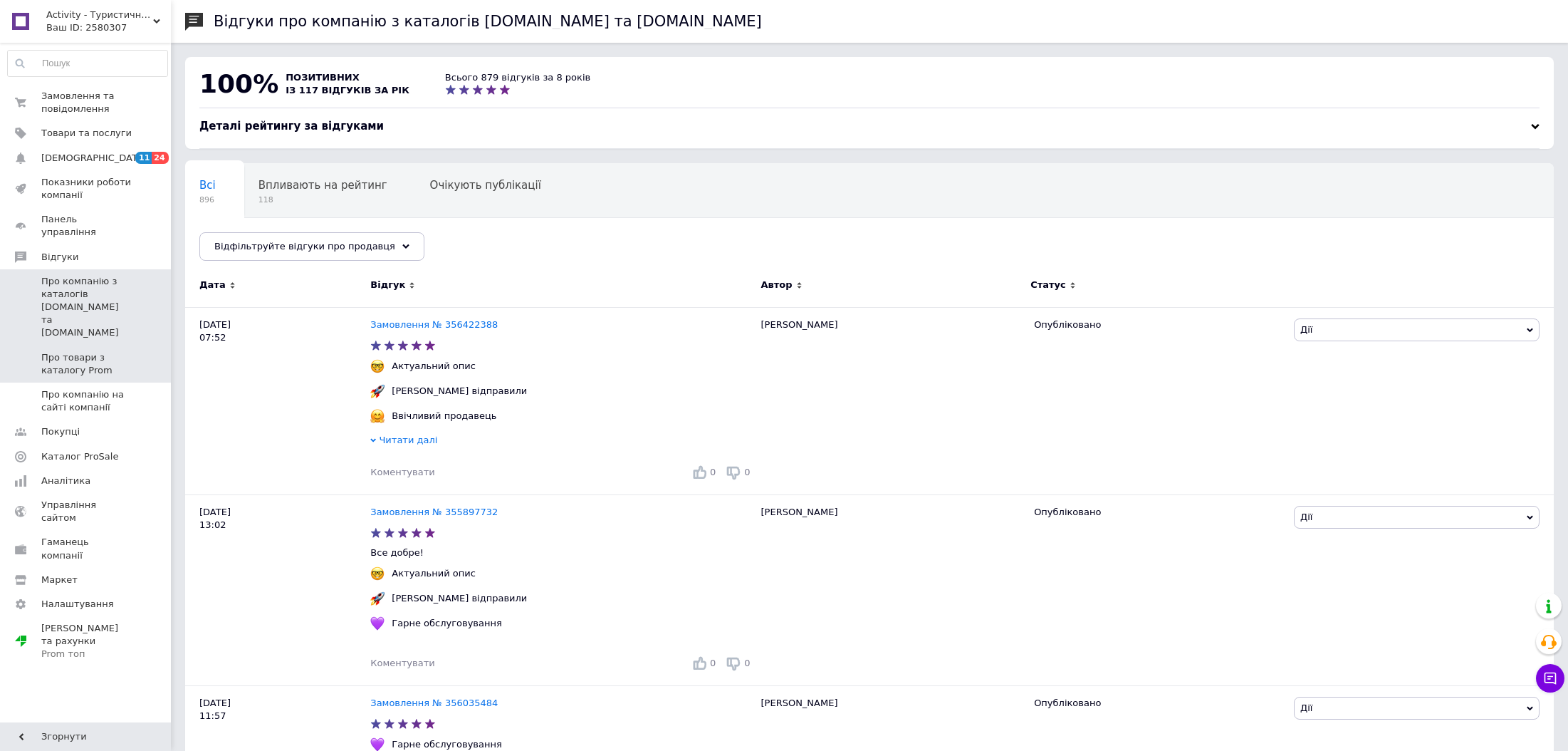
click at [95, 351] on span "Про товари з каталогу Prom" at bounding box center [86, 364] width 91 height 26
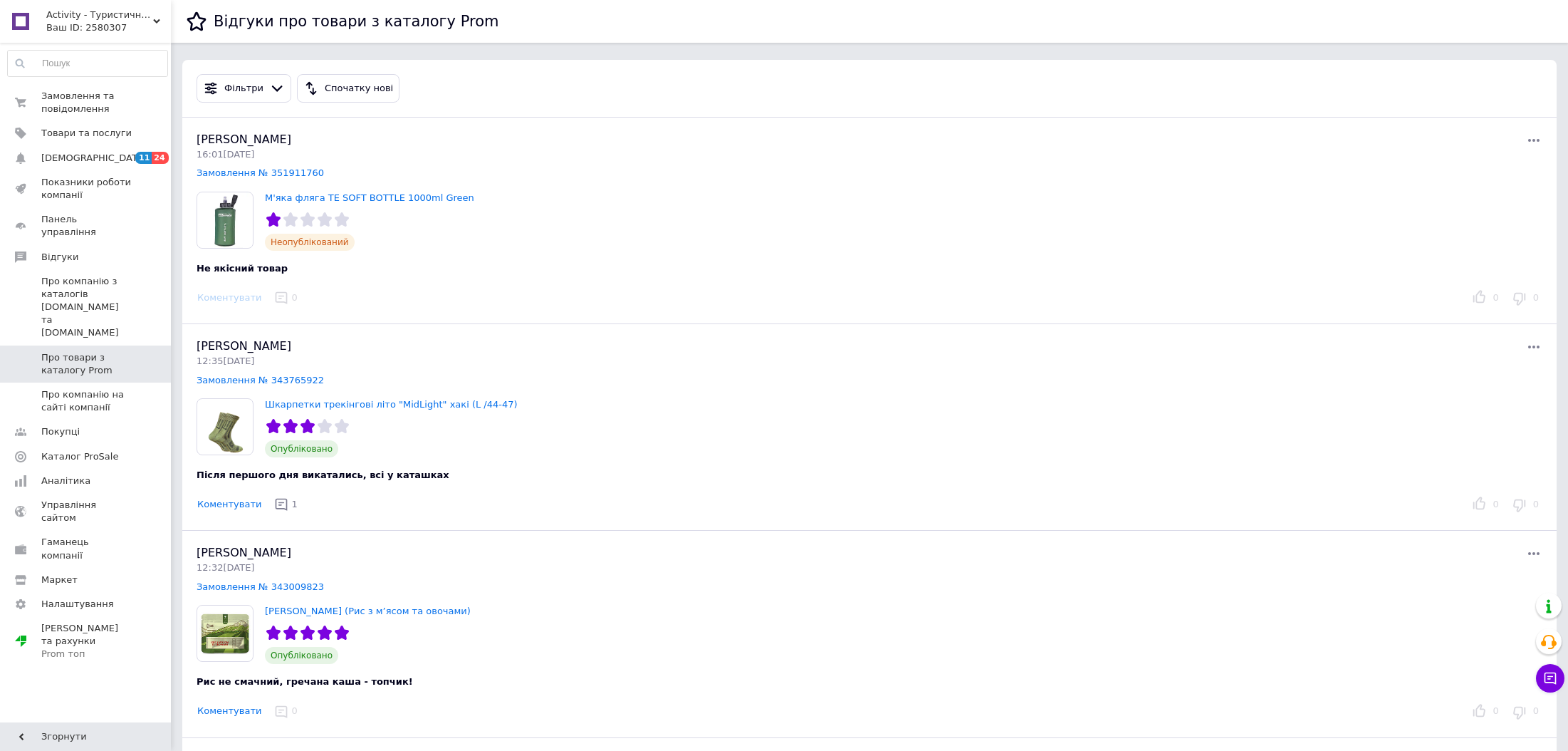
click at [1534, 136] on icon at bounding box center [1534, 140] width 17 height 17
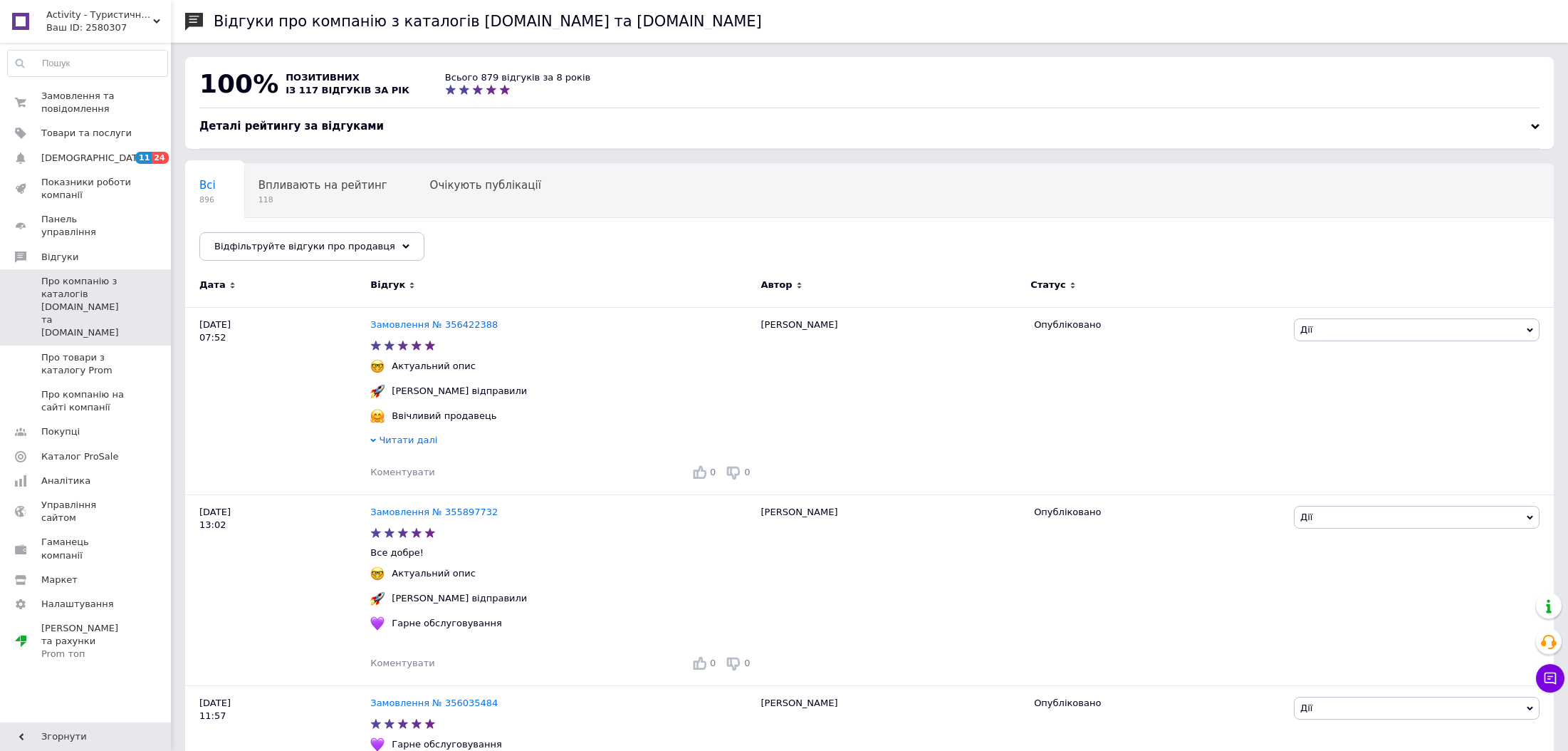
click at [119, 289] on span "Про компанію з каталогів Prom.ua та Bigl.ua" at bounding box center [86, 307] width 91 height 65
click at [95, 345] on link "Про товари з каталогу Prom" at bounding box center [87, 364] width 175 height 37
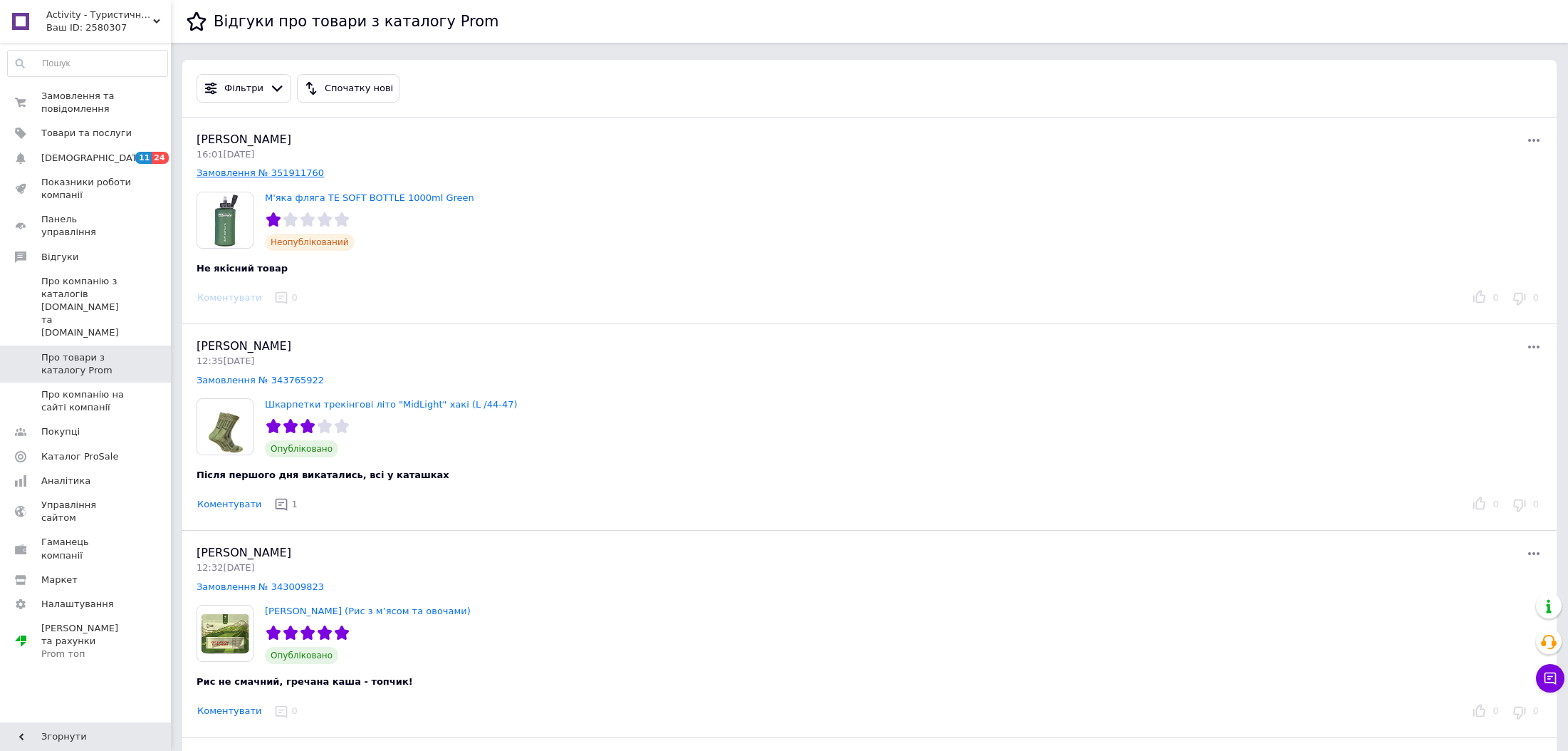
click at [286, 173] on link "Замовлення № 351911760" at bounding box center [260, 173] width 127 height 11
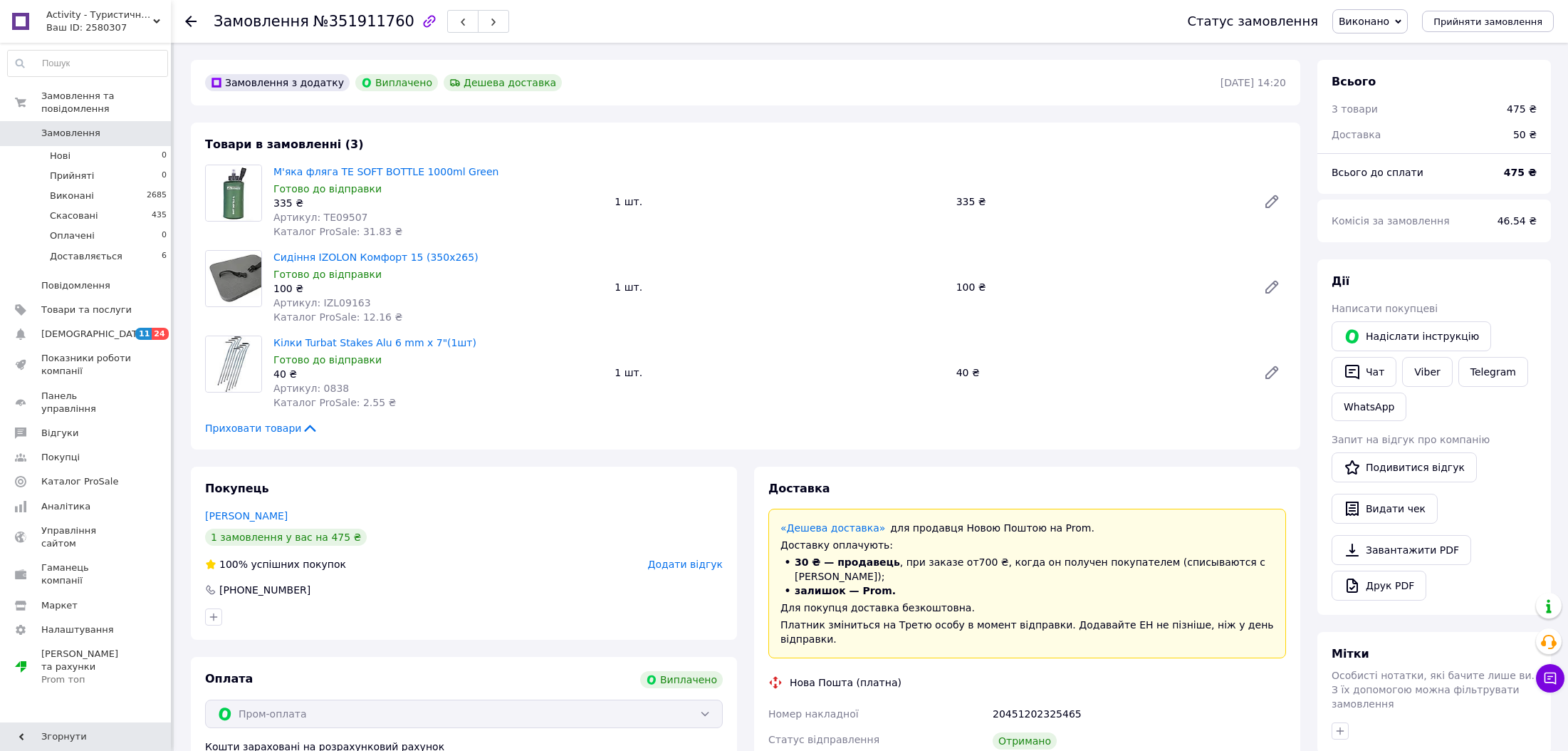
click at [1034, 701] on div "20451202325465" at bounding box center [1139, 714] width 299 height 26
click at [1016, 701] on div "20451202325465" at bounding box center [1139, 714] width 299 height 26
copy div "20451202325465"
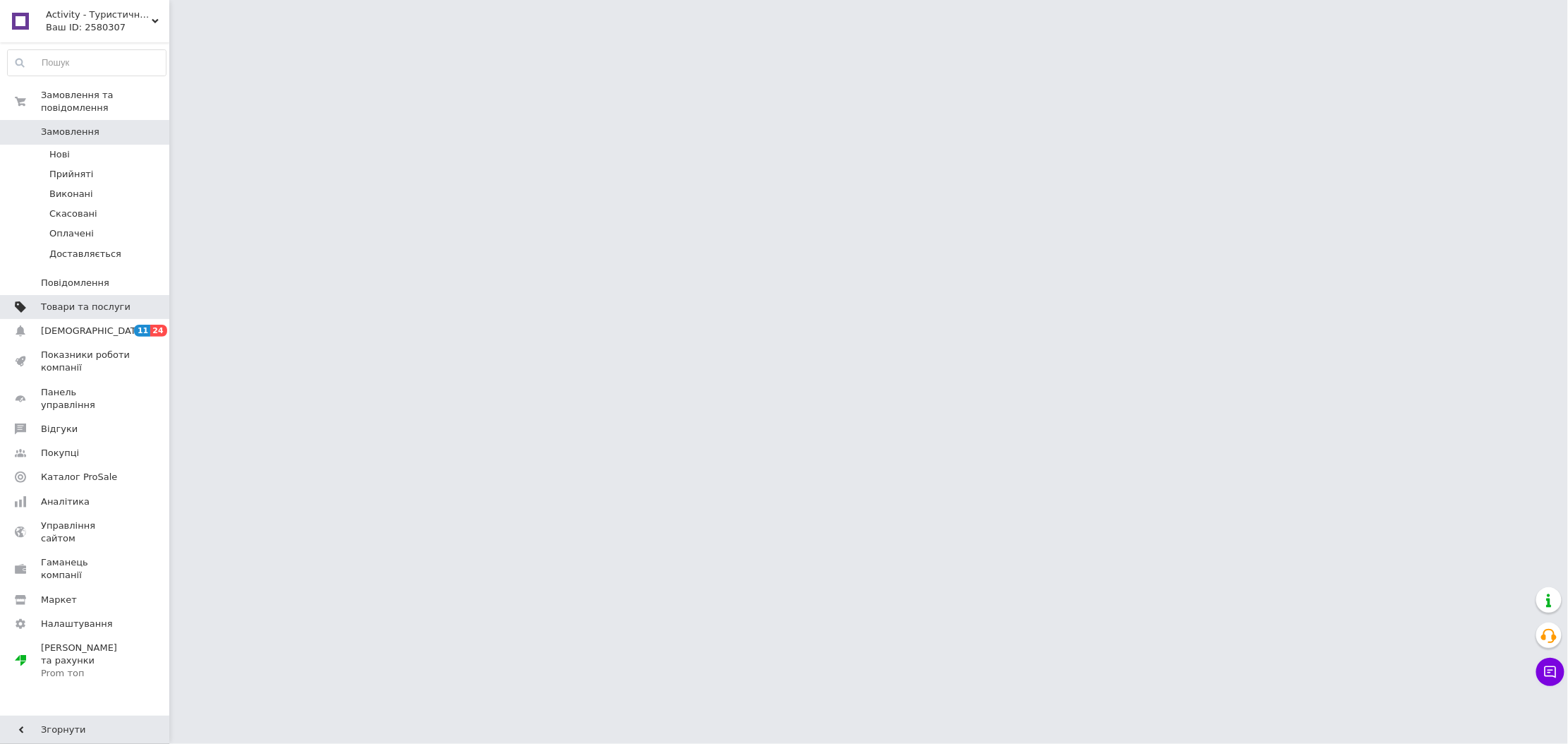
click at [92, 301] on span "Товари та послуги" at bounding box center [86, 307] width 90 height 13
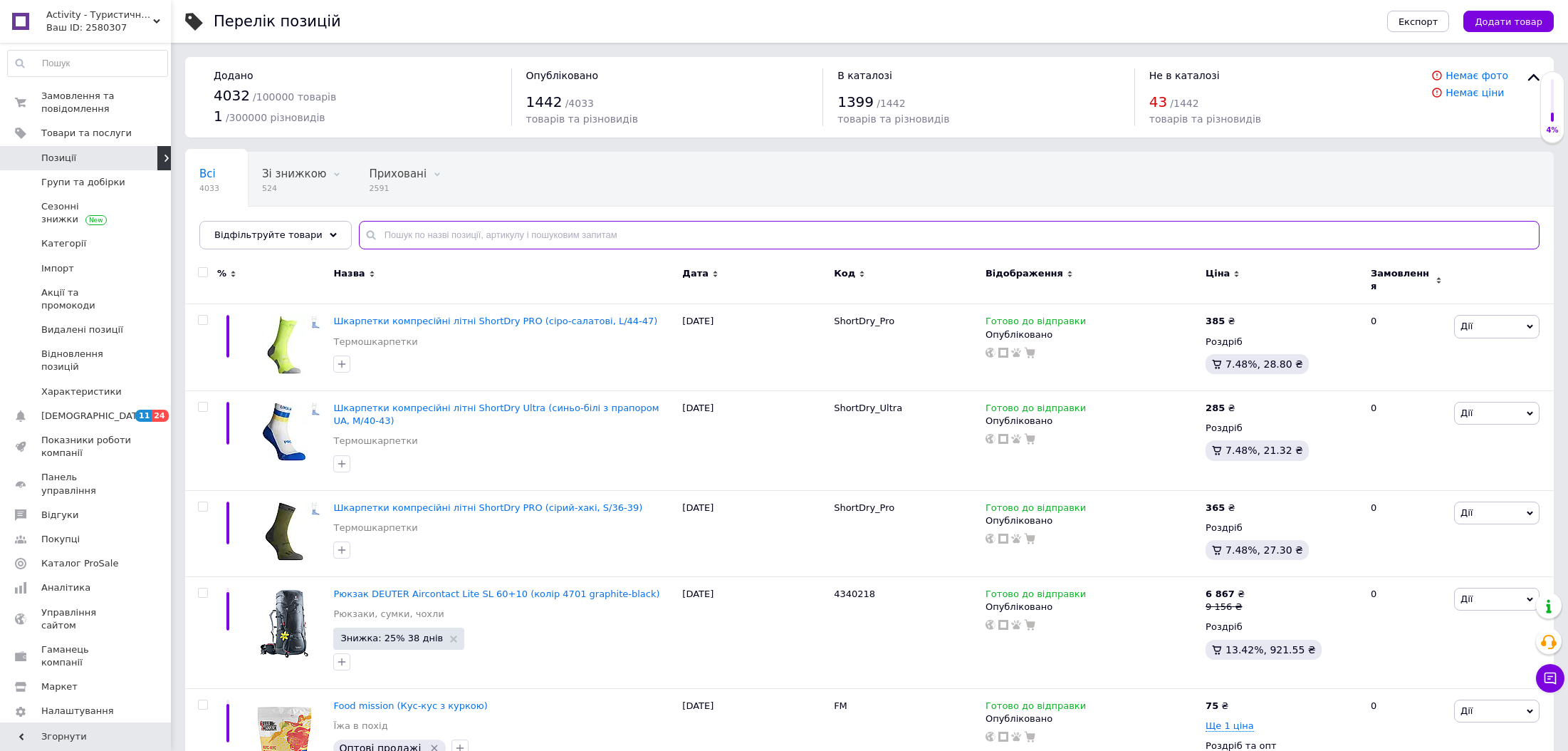
click at [524, 222] on input "text" at bounding box center [949, 235] width 1181 height 29
paste input "Рюкзак Terra Incognita Link (зелений, 16L)"
click at [515, 233] on input "text" at bounding box center [949, 235] width 1181 height 29
click at [515, 233] on input "Рюкзак Terra Incognita Link (зелений, 16L)" at bounding box center [949, 235] width 1181 height 29
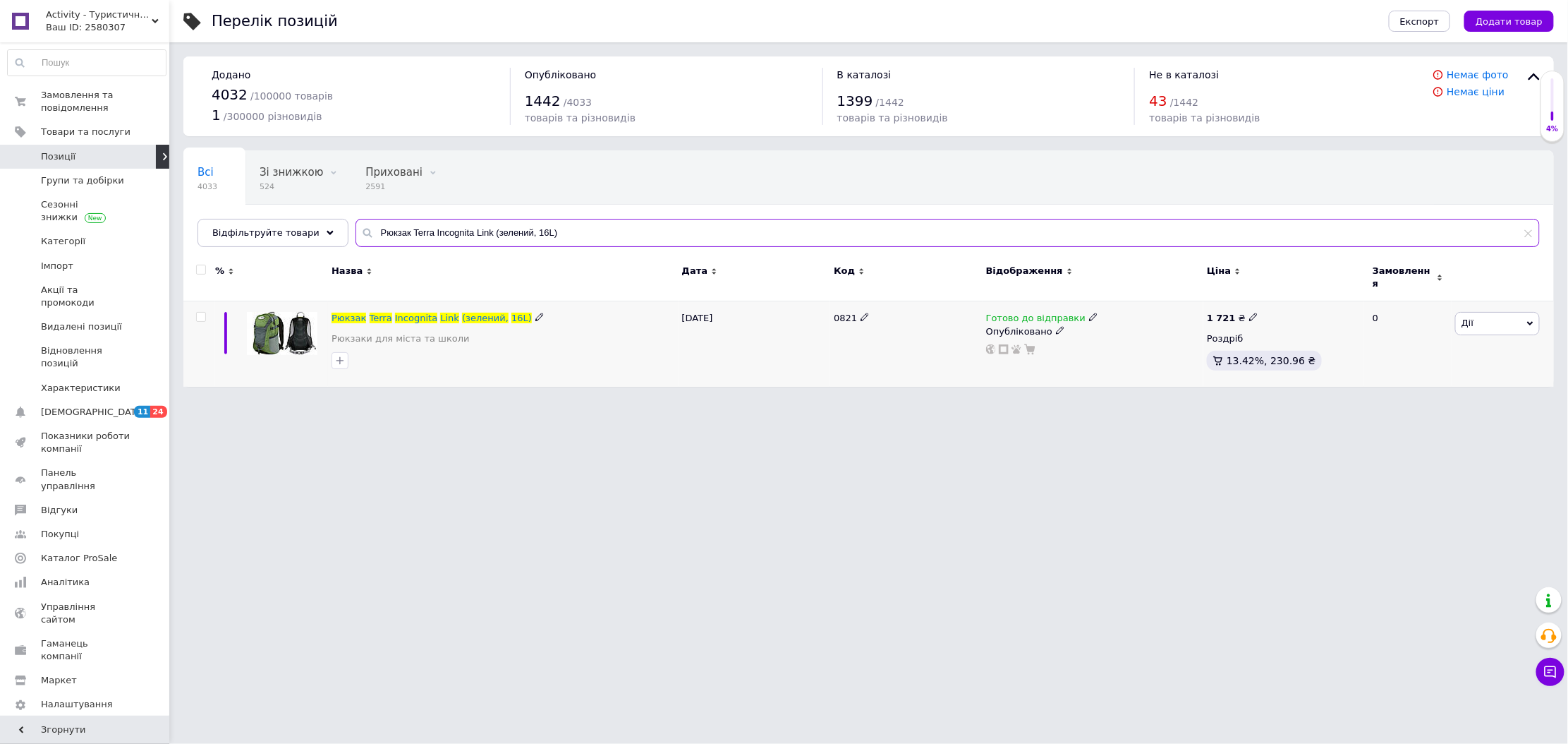
type input "Рюкзак Terra Incognita Link (зелений, 16L)"
click at [1090, 313] on icon at bounding box center [1094, 317] width 9 height 9
drag, startPoint x: 1088, startPoint y: 315, endPoint x: 1105, endPoint y: 338, distance: 28.6
click at [1108, 352] on li "Немає в наявності" at bounding box center [1166, 361] width 134 height 20
click at [1061, 326] on div "Опубліковано" at bounding box center [1093, 332] width 214 height 13
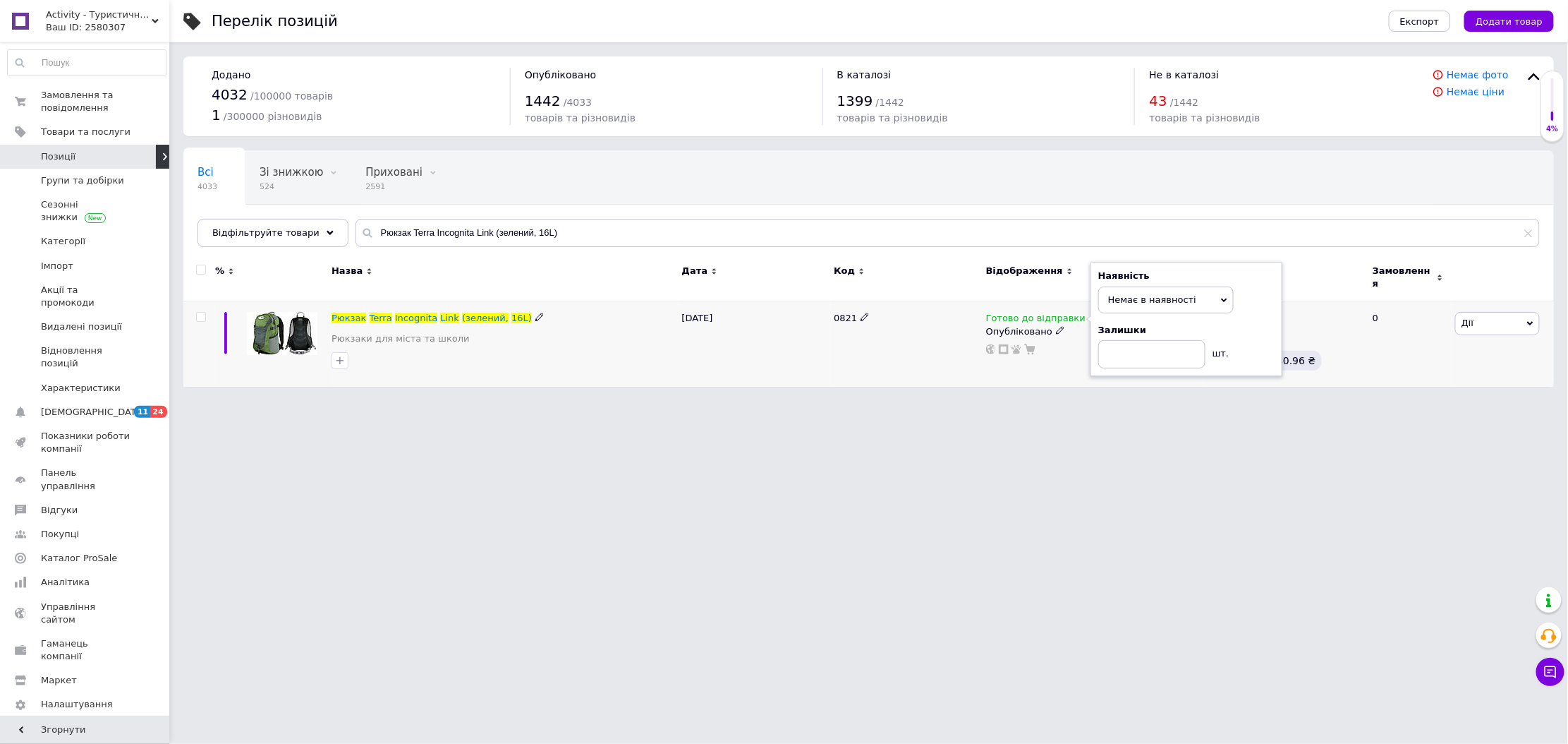
click at [1056, 326] on icon at bounding box center [1061, 331] width 9 height 9
click at [1032, 350] on li "Прихований" at bounding box center [1090, 358] width 219 height 20
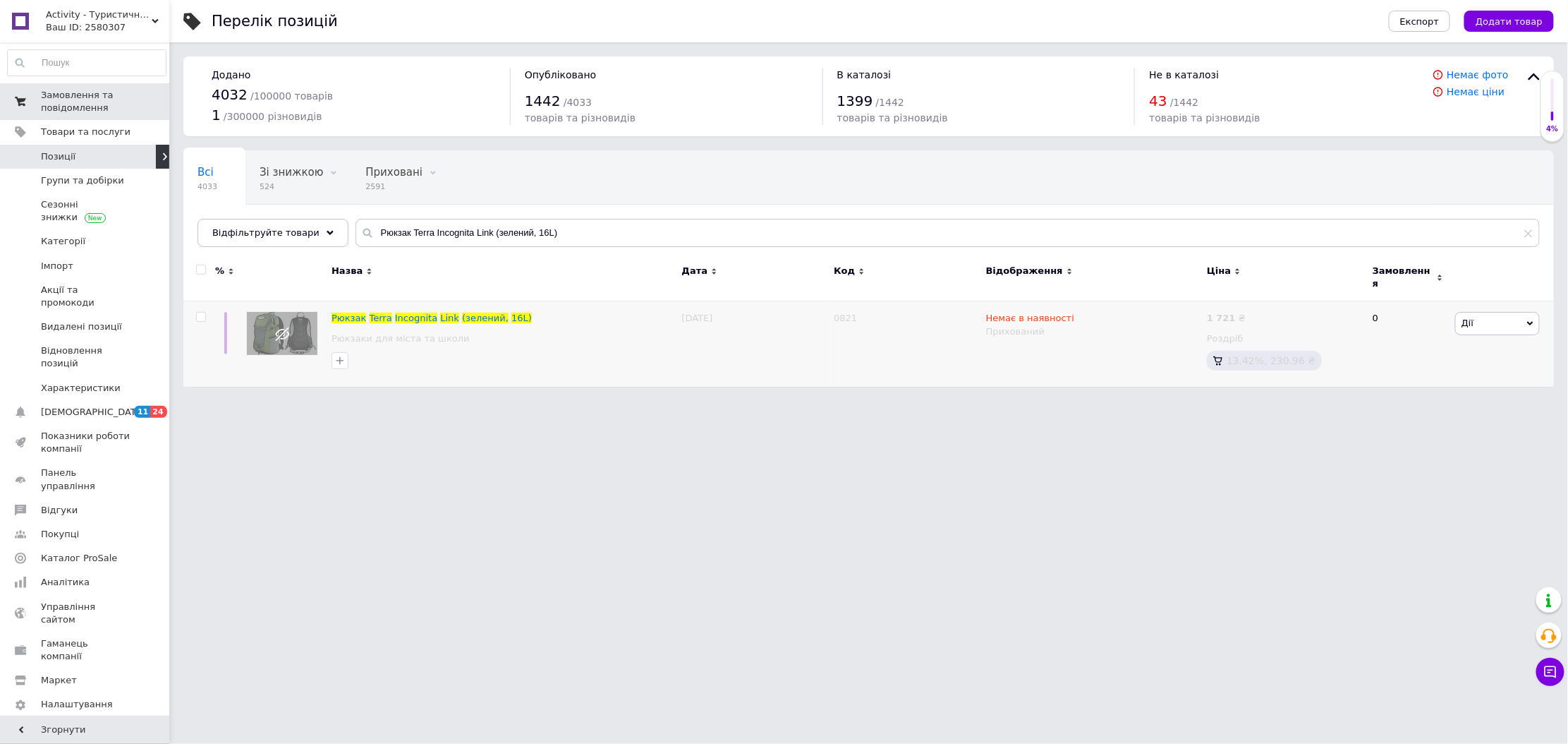
click at [101, 102] on span "Замовлення та повідомлення" at bounding box center [86, 102] width 90 height 25
